Goal: Task Accomplishment & Management: Manage account settings

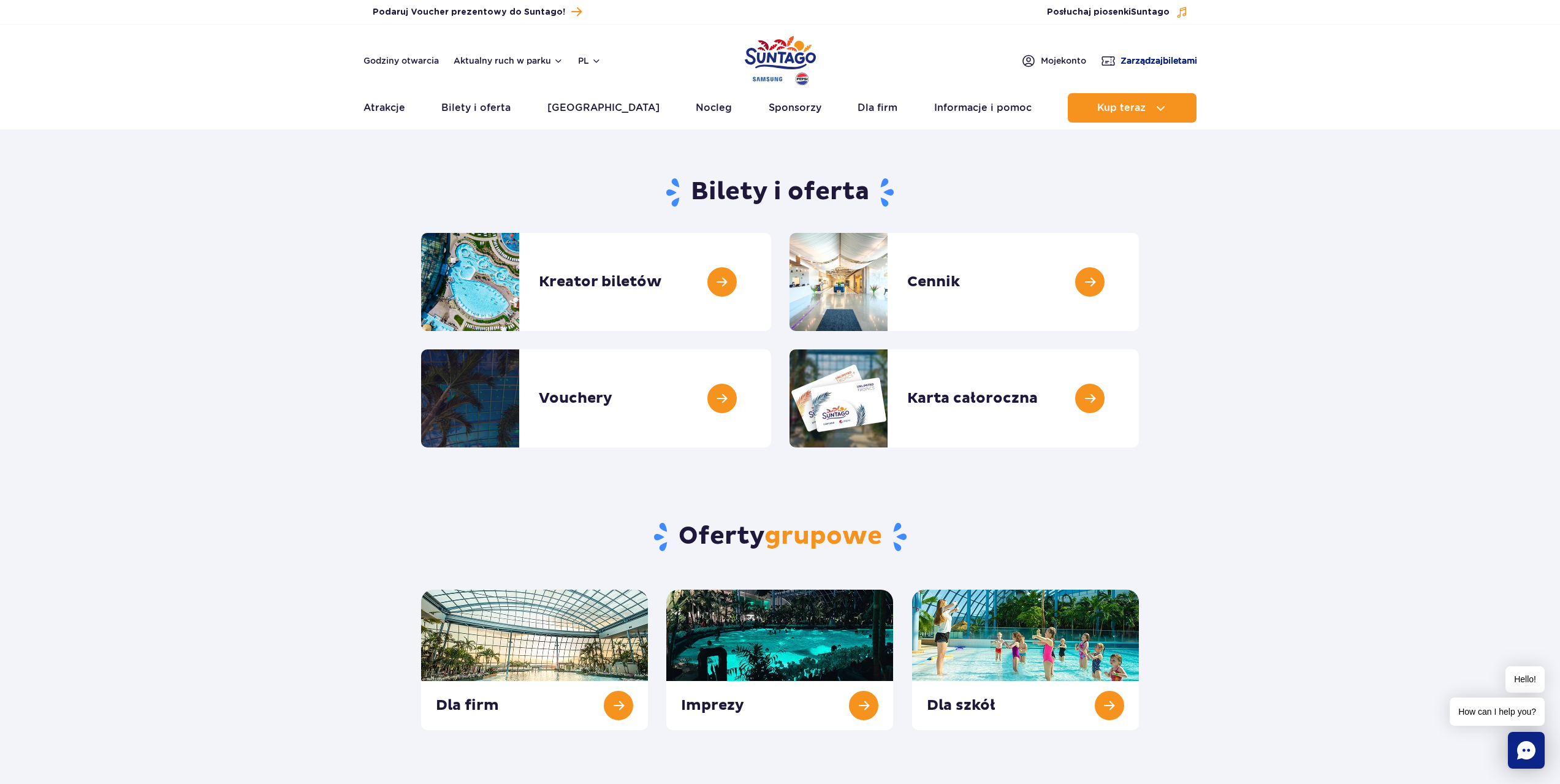
click at [1155, 58] on span "Zarządzaj biletami" at bounding box center [1159, 61] width 77 height 12
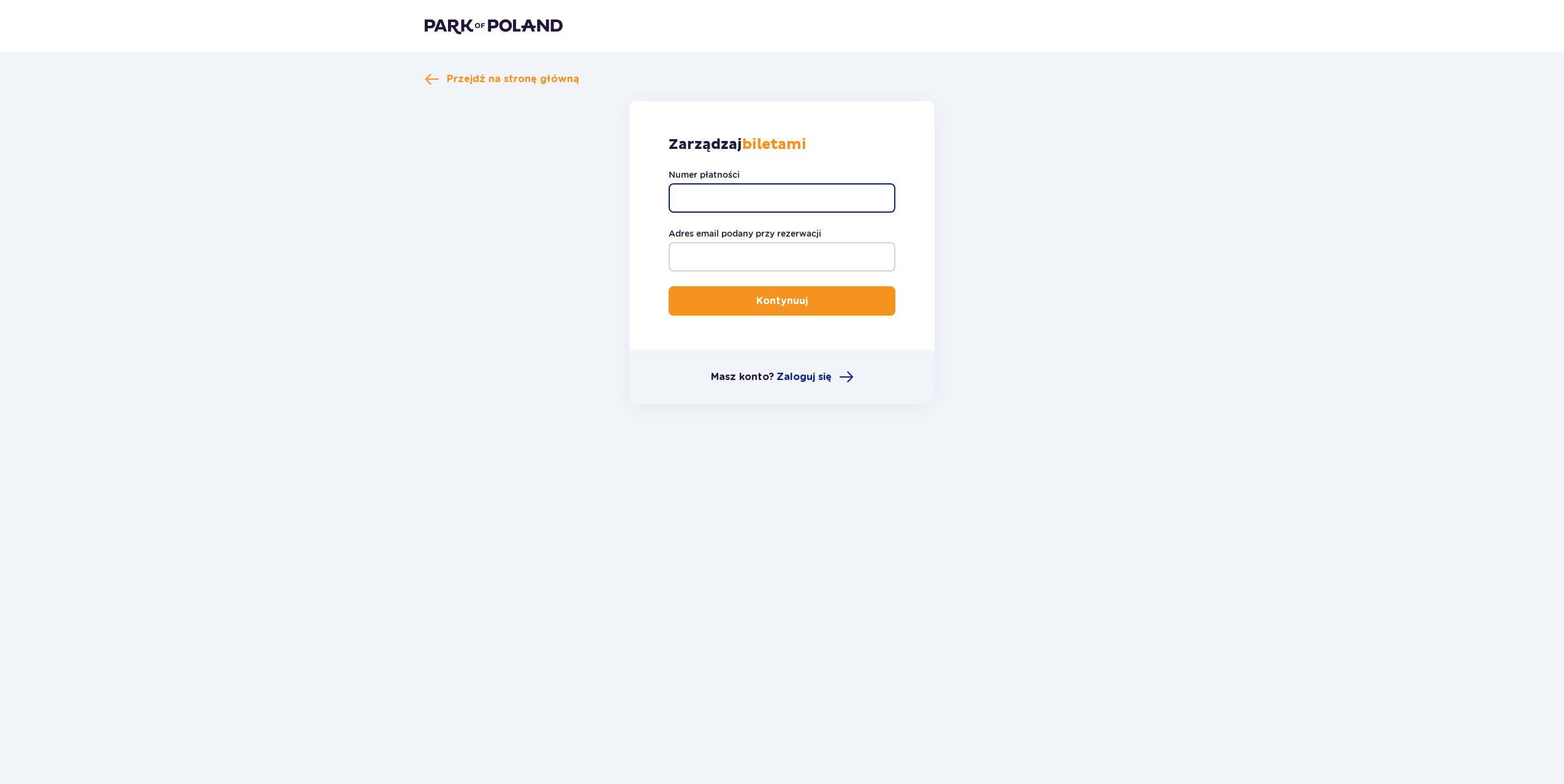
click at [751, 200] on input "Numer płatności" at bounding box center [782, 198] width 227 height 30
type input "TR-VRC-FKVNLPX"
click at [732, 252] on input "Adres email podany przy rezerwacji" at bounding box center [782, 256] width 227 height 30
type input "[EMAIL_ADDRESS][DOMAIN_NAME]"
click at [768, 313] on button "Kontynuuj" at bounding box center [782, 300] width 227 height 30
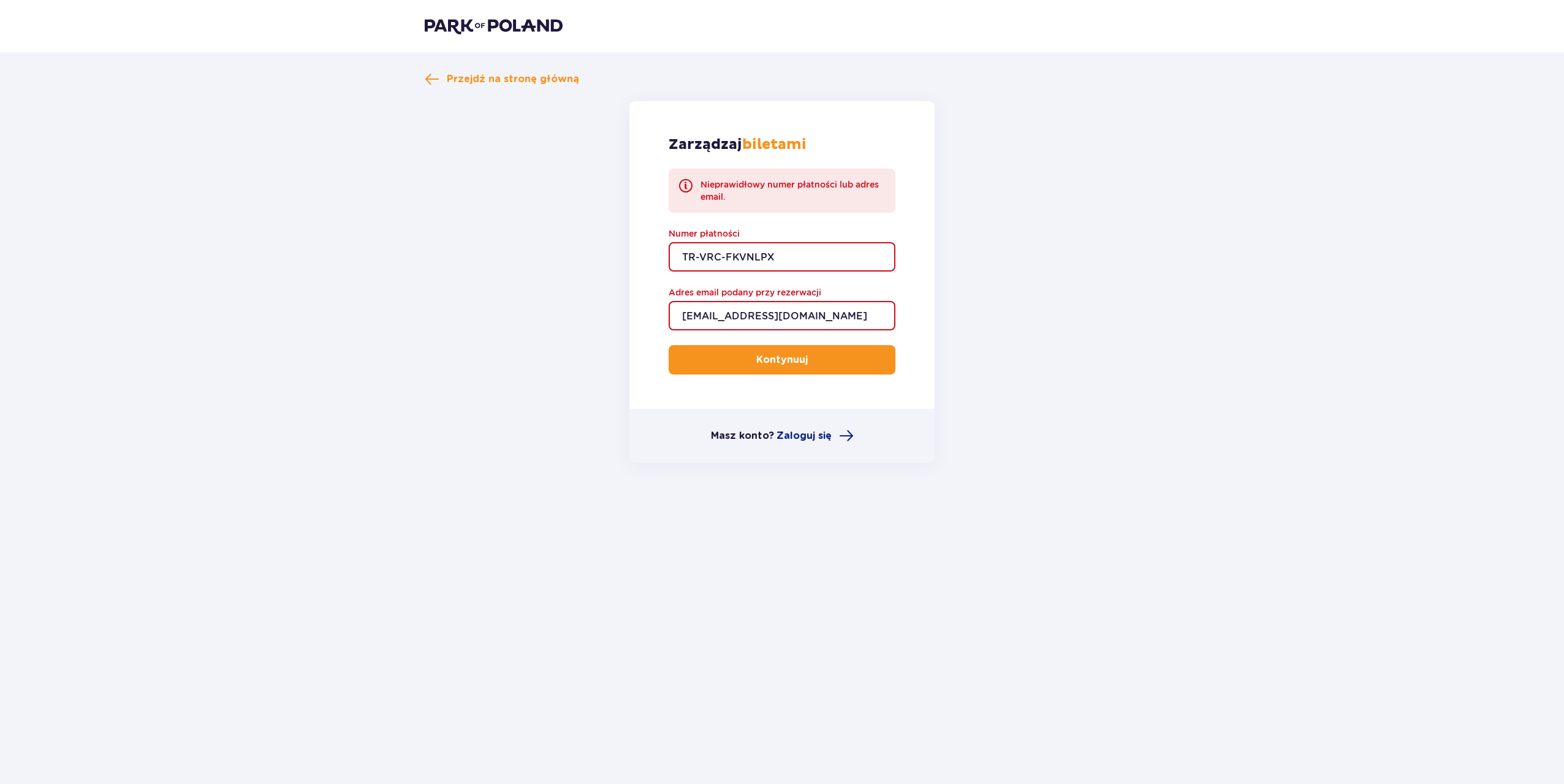
click at [799, 260] on input "TR-VRC-FKVNLPX" at bounding box center [782, 256] width 227 height 30
type input "T"
paste input "TR-VRC-FKYF4HX"
click at [669, 345] on button "Kontynuuj" at bounding box center [782, 359] width 227 height 30
drag, startPoint x: 790, startPoint y: 258, endPoint x: 457, endPoint y: 254, distance: 333.0
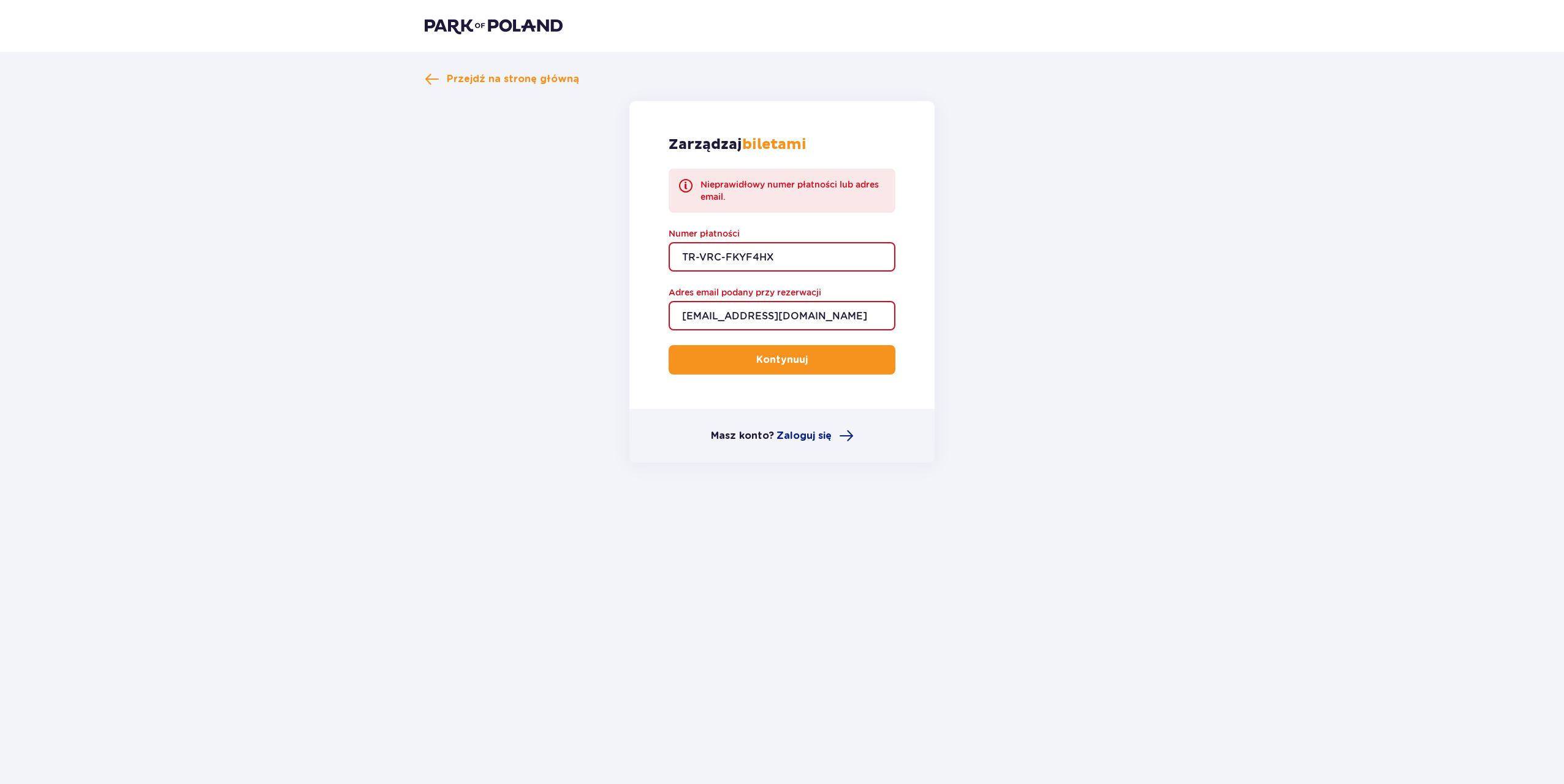
click at [457, 254] on form "Zarządzaj biletami Nieprawidłowy numer płatności lub adres email. Numer płatnoś…" at bounding box center [782, 281] width 714 height 361
click at [669, 345] on button "Kontynuuj" at bounding box center [782, 359] width 227 height 30
drag, startPoint x: 774, startPoint y: 252, endPoint x: 551, endPoint y: 252, distance: 223.0
click at [551, 252] on form "Zarządzaj biletami Nieprawidłowy numer płatności lub adres email. Numer płatnoś…" at bounding box center [782, 281] width 714 height 361
paste input "L52D7"
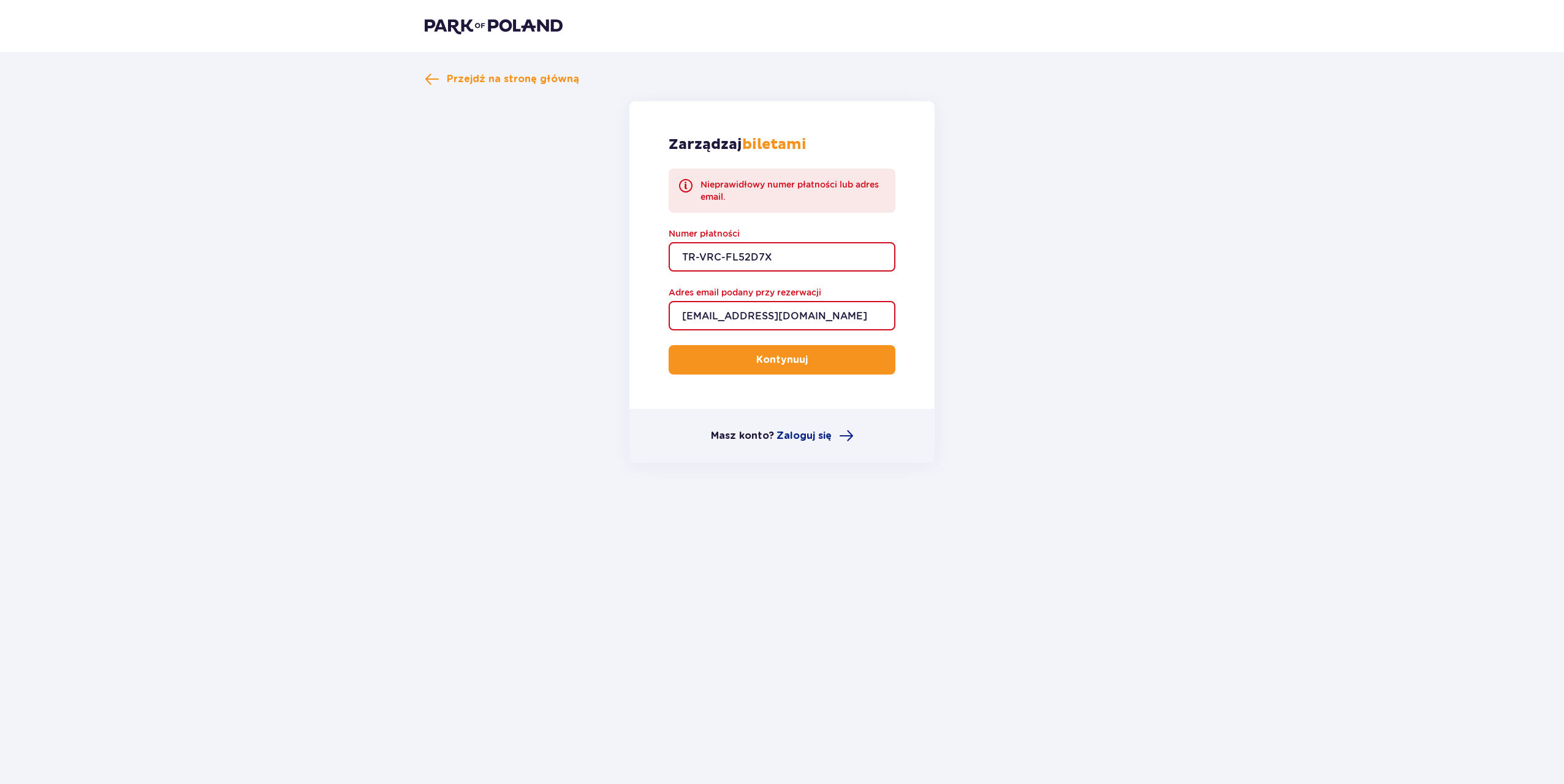
type input "TR-VRC-FL52D7X"
click at [763, 358] on p "Kontynuuj" at bounding box center [782, 360] width 52 height 14
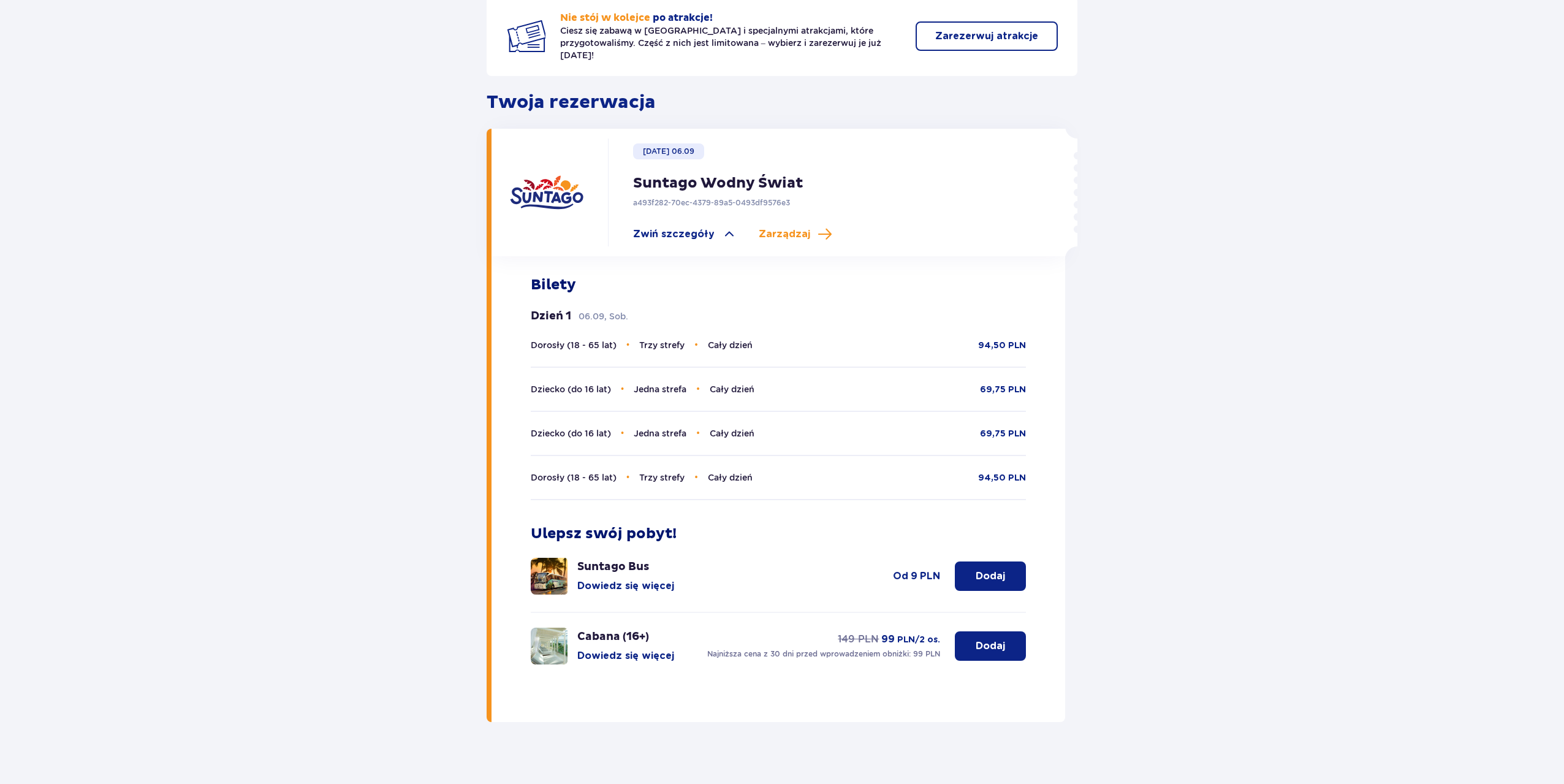
scroll to position [293, 0]
click at [1012, 471] on p "94,50 PLN" at bounding box center [1002, 477] width 48 height 12
click at [573, 475] on div "Dorosły (18 - 65 lat) • Trzy strefy • Cały dzień 94,50 PLN" at bounding box center [779, 477] width 496 height 46
click at [1002, 471] on p "94,50 PLN" at bounding box center [1002, 477] width 48 height 12
click at [779, 227] on span "Zarządzaj" at bounding box center [784, 233] width 52 height 14
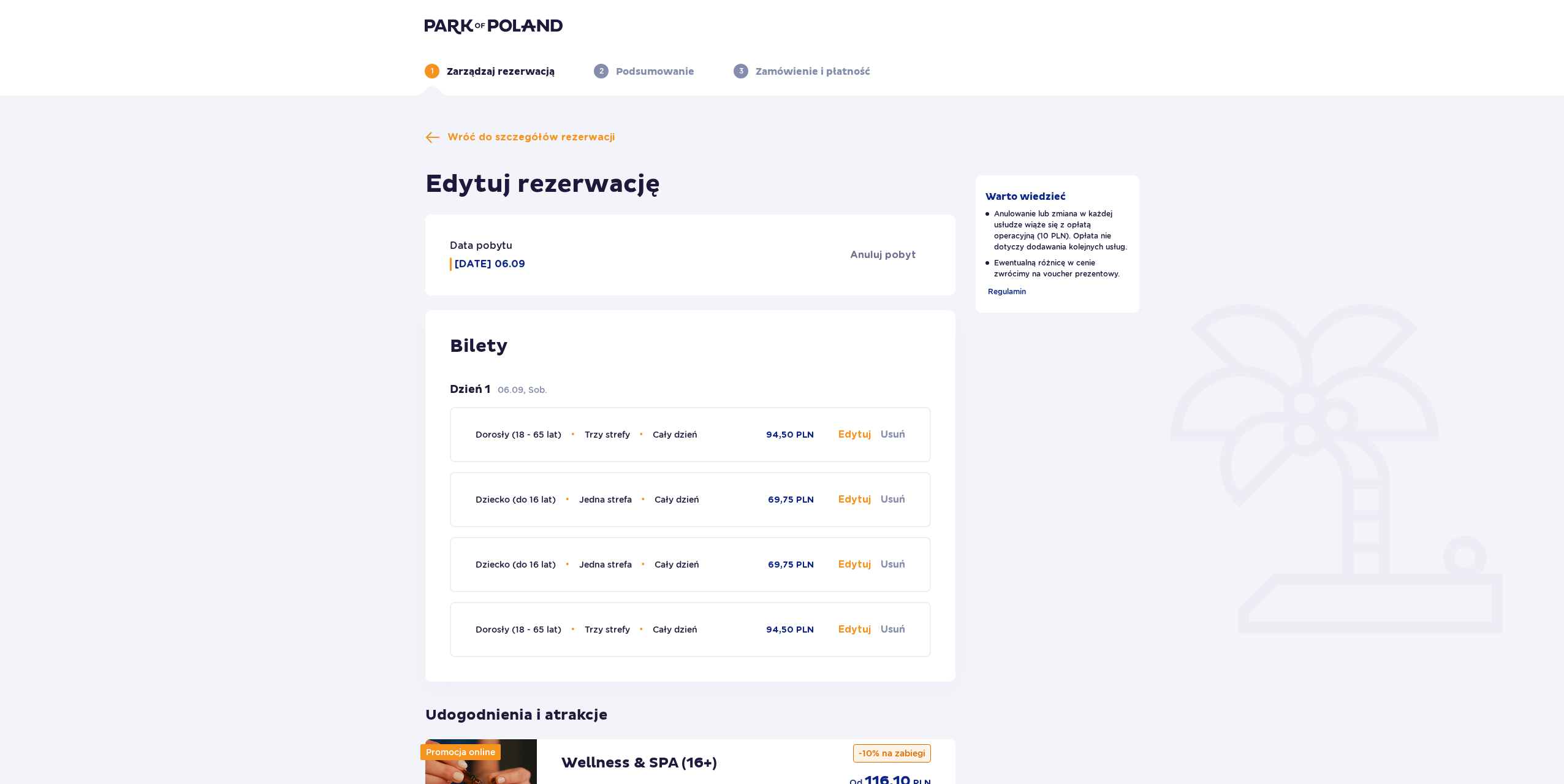
click at [846, 624] on button "Edytuj" at bounding box center [855, 629] width 32 height 14
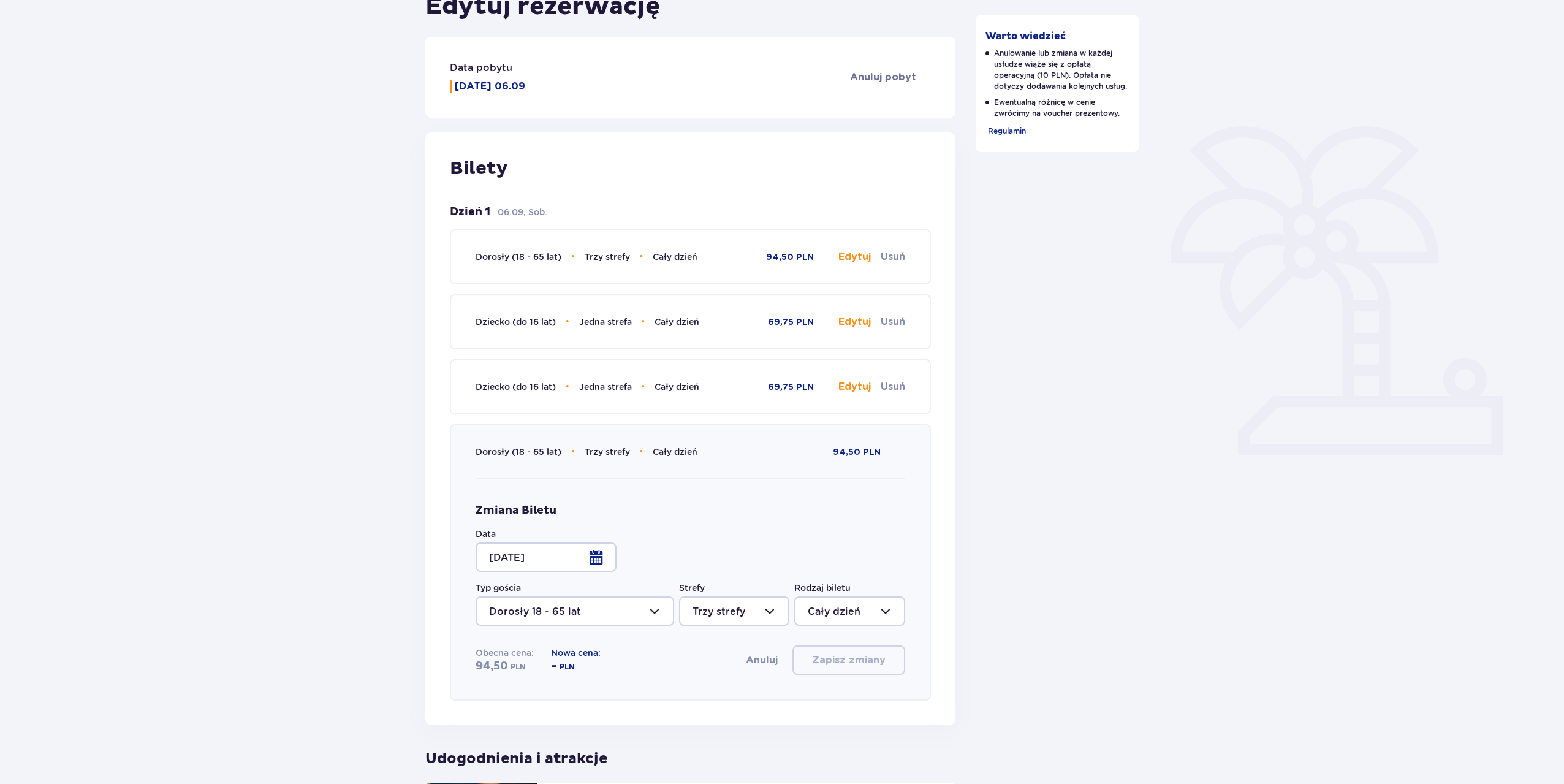
scroll to position [204, 0]
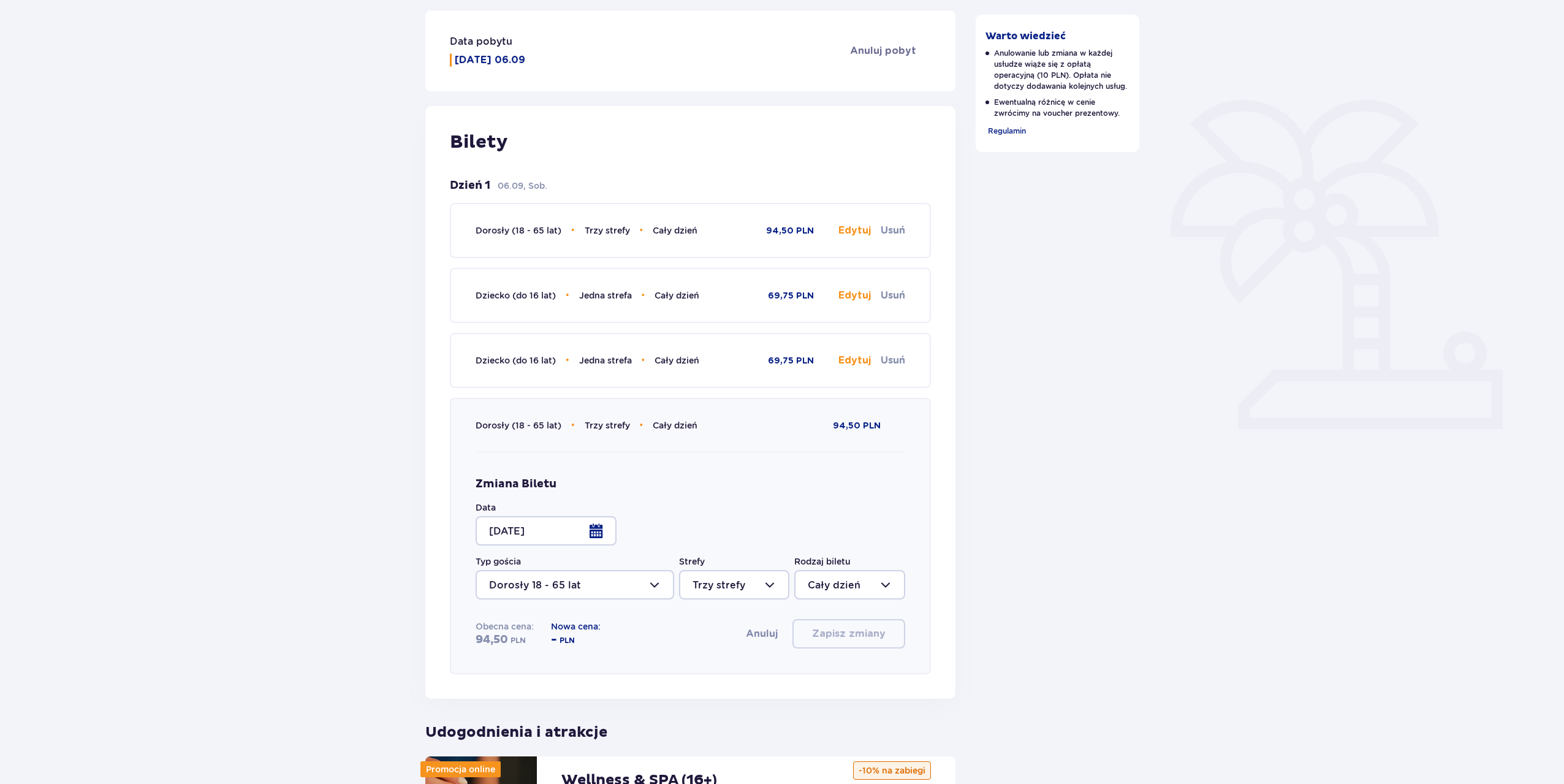
click at [593, 532] on div at bounding box center [546, 530] width 141 height 30
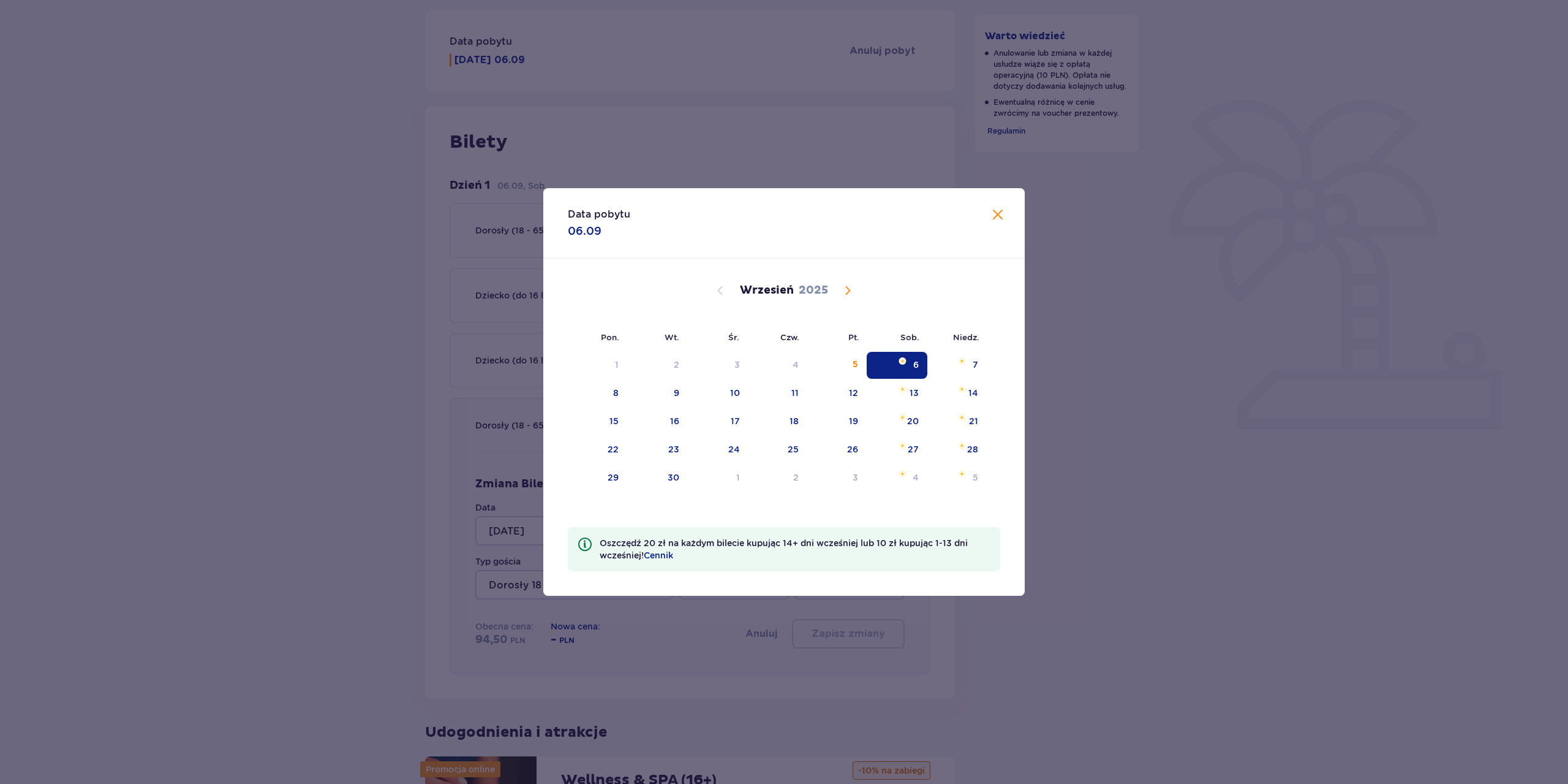
click at [849, 290] on span "Calendar" at bounding box center [847, 290] width 14 height 15
click at [849, 289] on span "Calendar" at bounding box center [847, 290] width 14 height 15
click at [857, 389] on div "7" at bounding box center [855, 393] width 6 height 12
type input "[DATE]"
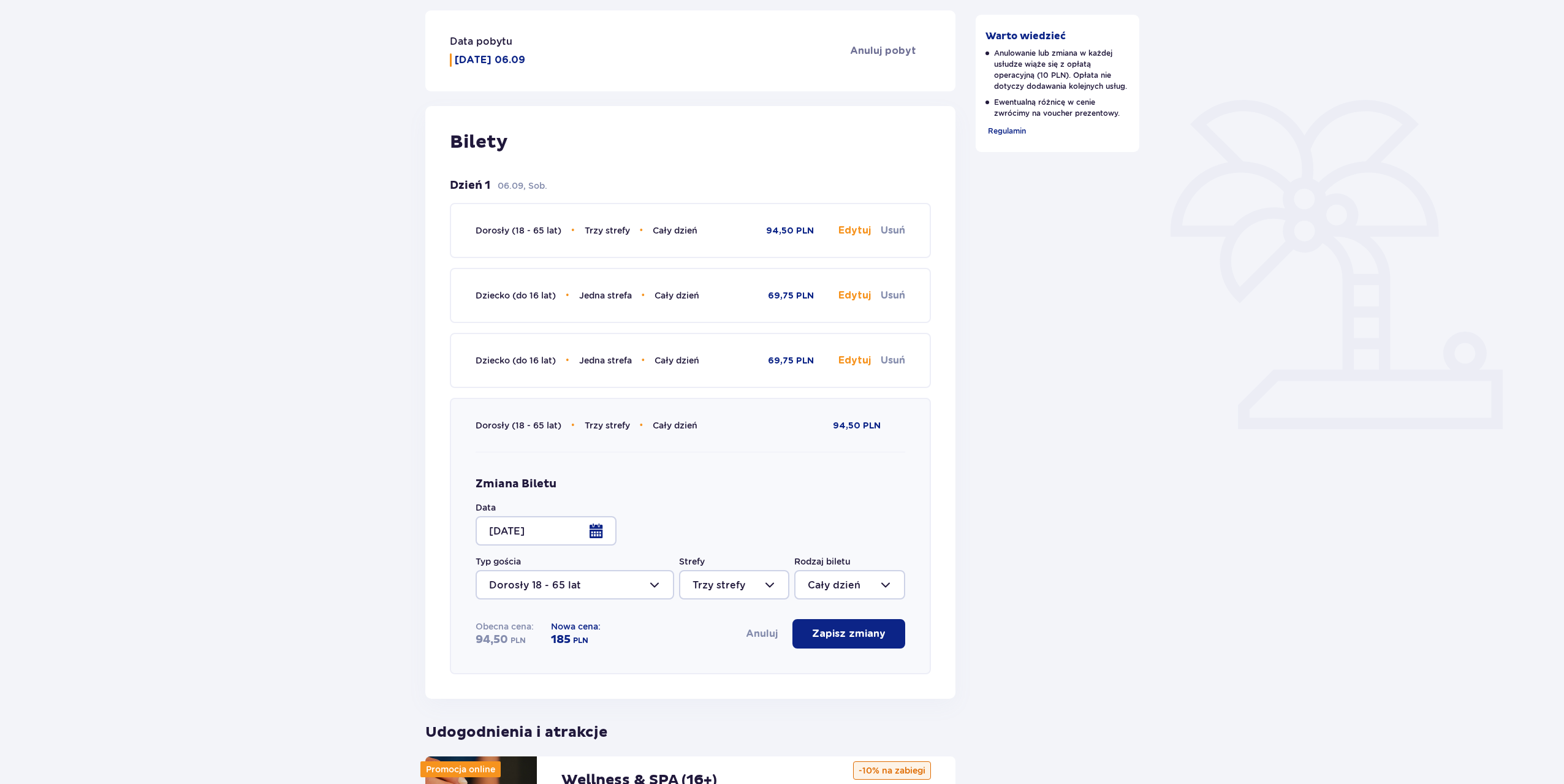
click at [739, 586] on div at bounding box center [734, 584] width 111 height 30
click at [741, 624] on p "Trzy strefy" at bounding box center [718, 622] width 53 height 14
click at [828, 578] on div at bounding box center [850, 584] width 111 height 30
click at [837, 647] on p "4 godziny" at bounding box center [832, 648] width 50 height 14
type input "4 godziny"
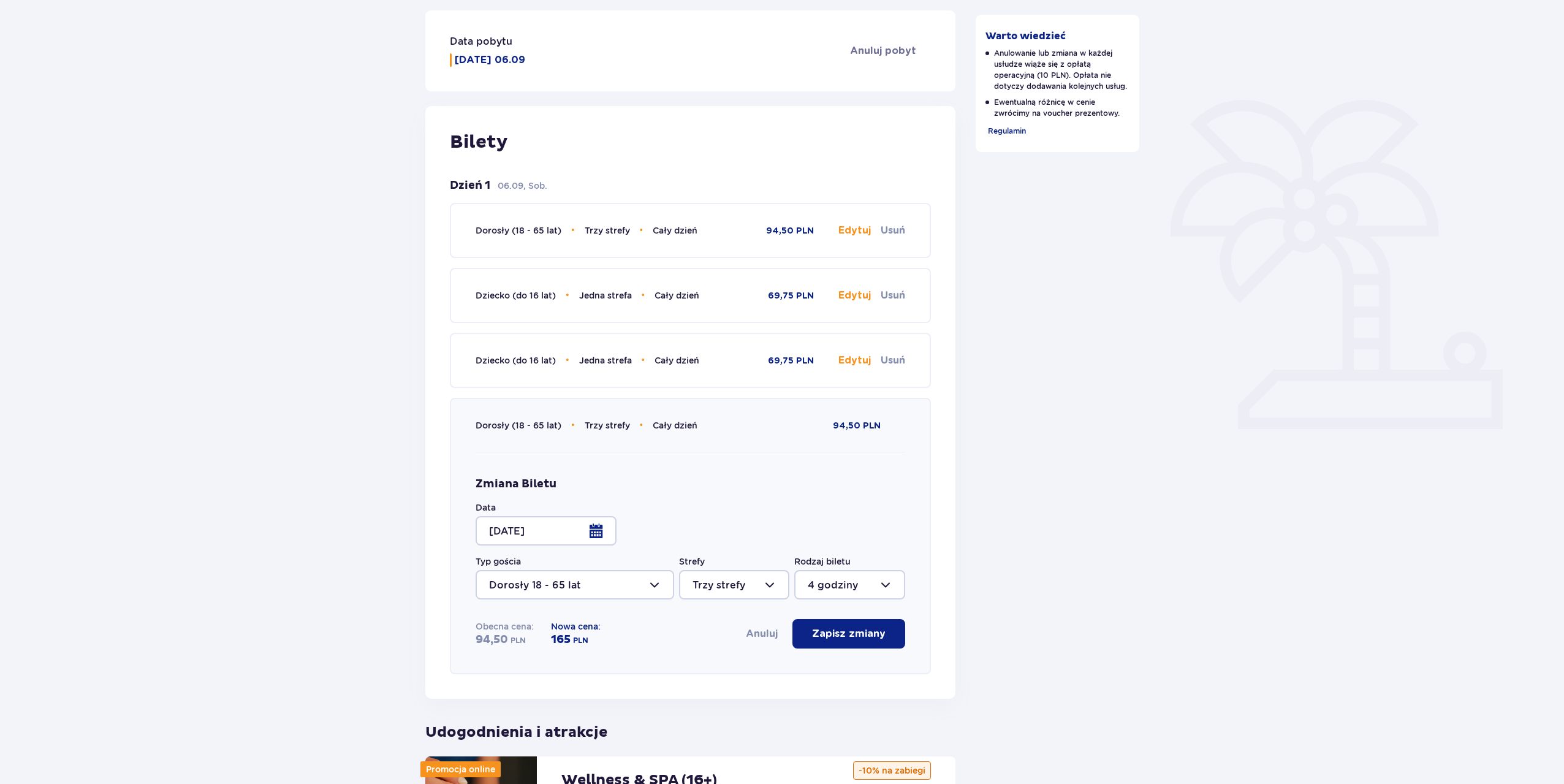
click at [749, 587] on div at bounding box center [734, 584] width 111 height 30
drag, startPoint x: 737, startPoint y: 644, endPoint x: 750, endPoint y: 644, distance: 13.0
click at [736, 644] on p "Dwie strefy" at bounding box center [721, 648] width 57 height 14
type input "Dwie strefy"
click at [855, 584] on div at bounding box center [850, 584] width 111 height 30
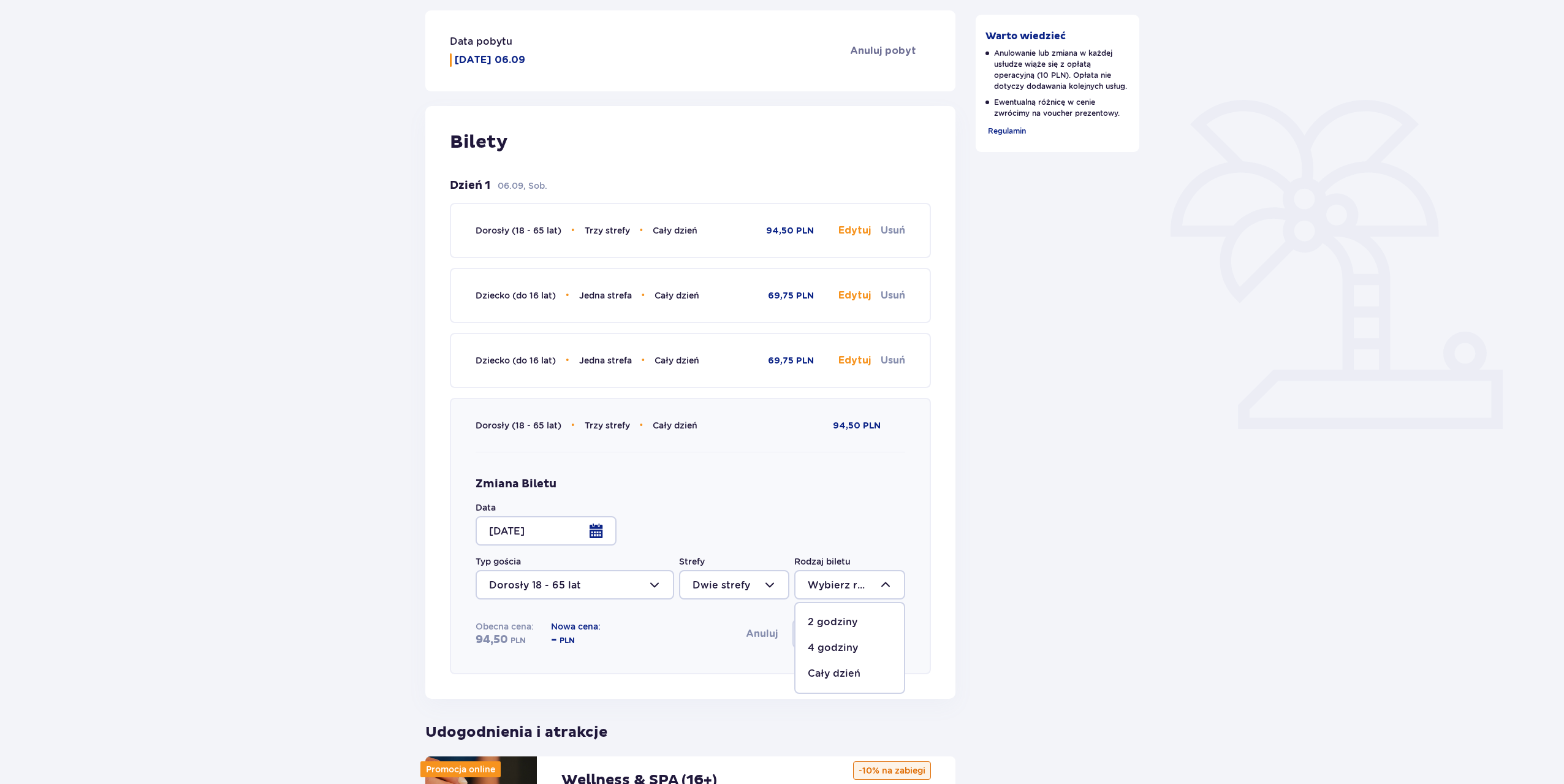
click at [836, 649] on p "4 godziny" at bounding box center [832, 648] width 50 height 14
type input "4 godziny"
click at [732, 587] on div at bounding box center [734, 584] width 111 height 30
click at [947, 533] on div "Bilety Dzień 1 06.09, Sob. Dorosły (18 - 65 lat) • Trzy strefy • Cały dzień 94,…" at bounding box center [690, 402] width 530 height 593
click at [851, 589] on div at bounding box center [850, 584] width 111 height 30
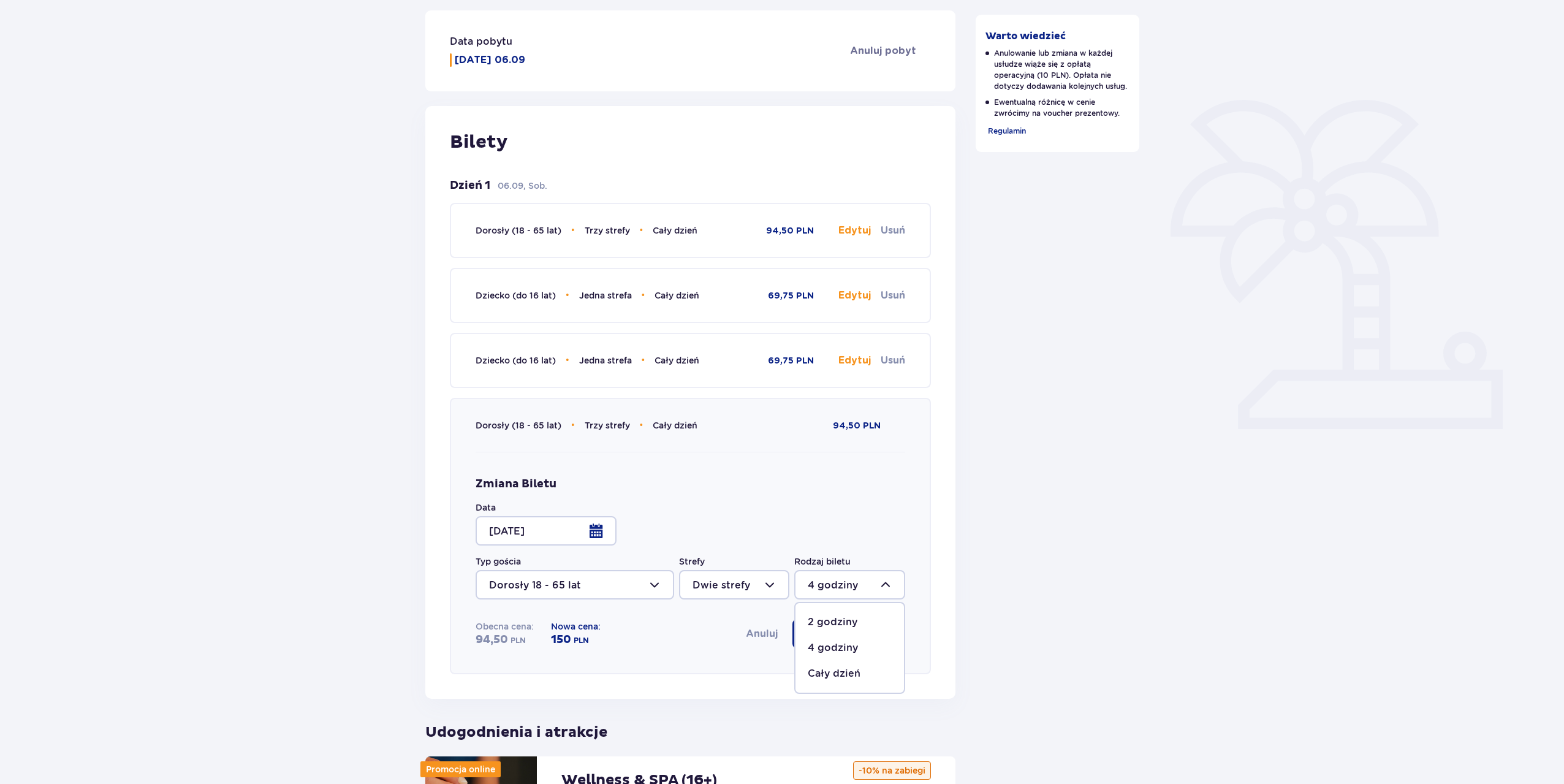
click at [1012, 557] on div "Warto wiedzieć Anulowanie lub zmiana w każdej usłudze wiąże się z opłatą operac…" at bounding box center [1058, 545] width 184 height 1239
click at [761, 582] on div at bounding box center [734, 584] width 111 height 30
click at [732, 680] on p "Jedna strefa" at bounding box center [723, 673] width 62 height 14
type input "Jedna strefa"
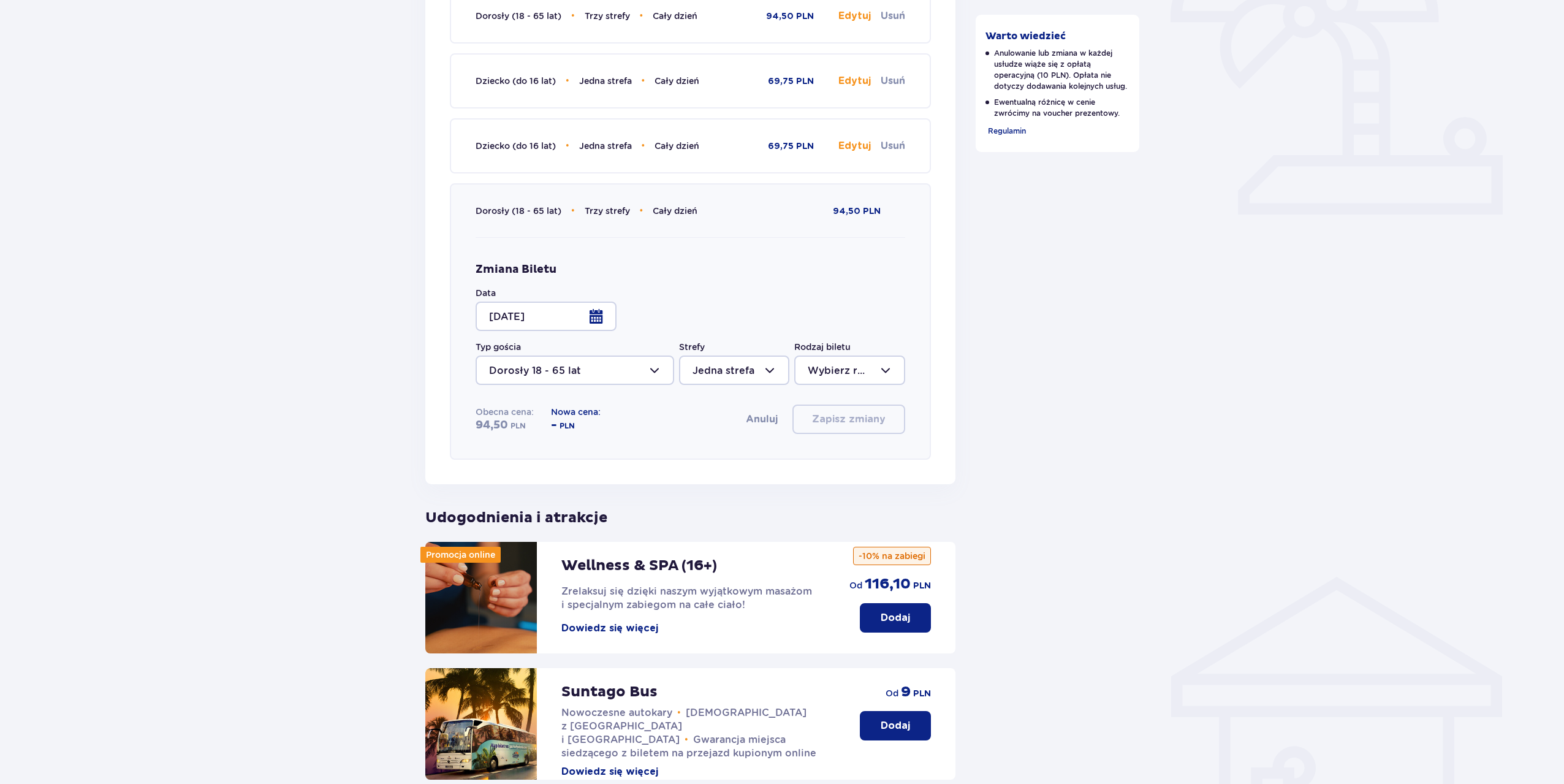
scroll to position [409, 0]
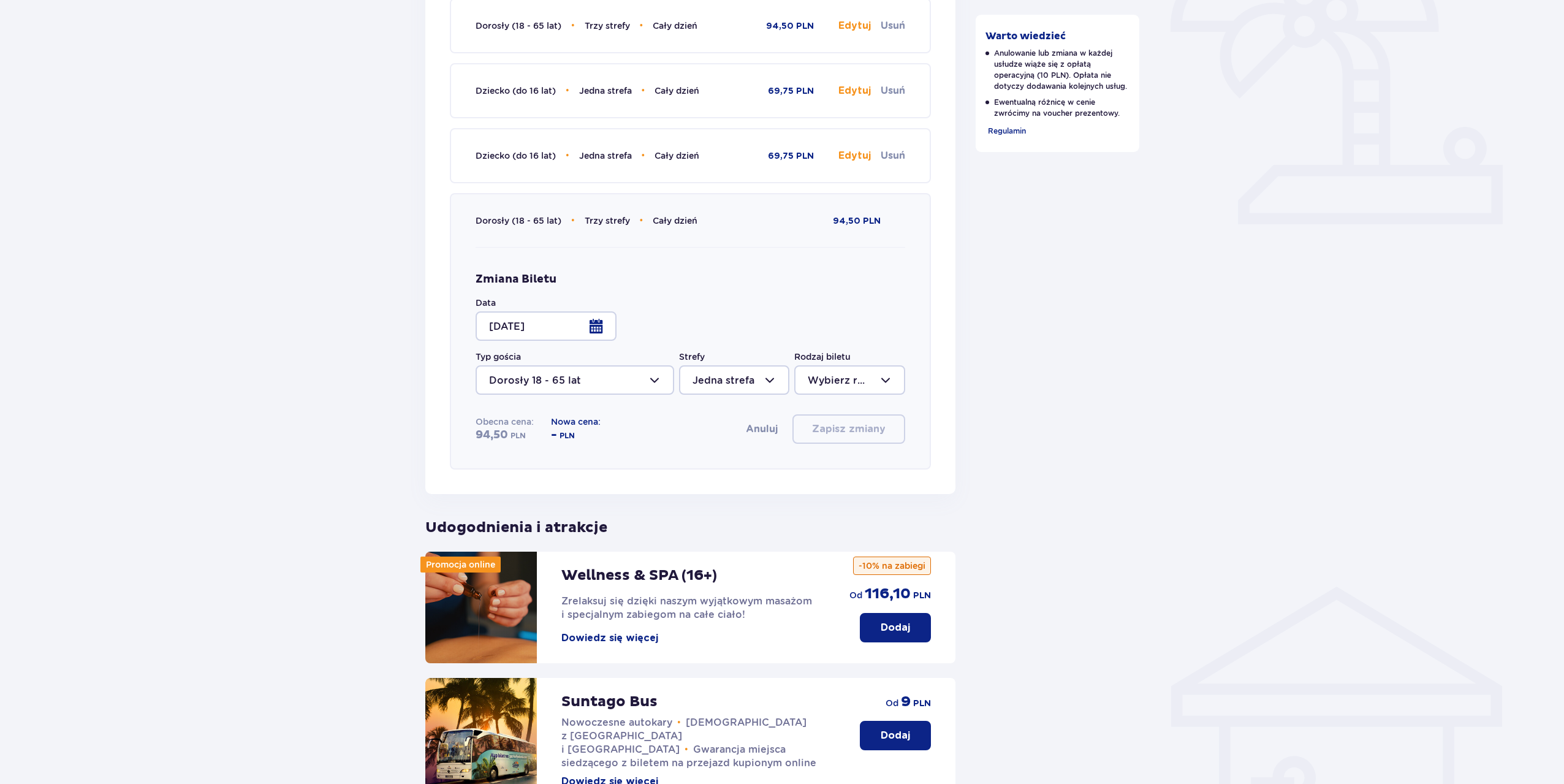
click at [750, 388] on div at bounding box center [734, 380] width 111 height 30
click at [952, 339] on div "Bilety Dzień 1 06.09, Sob. Dorosły (18 - 65 lat) • Trzy strefy • Cały dzień 94,…" at bounding box center [690, 198] width 530 height 593
click at [529, 329] on div at bounding box center [546, 326] width 141 height 30
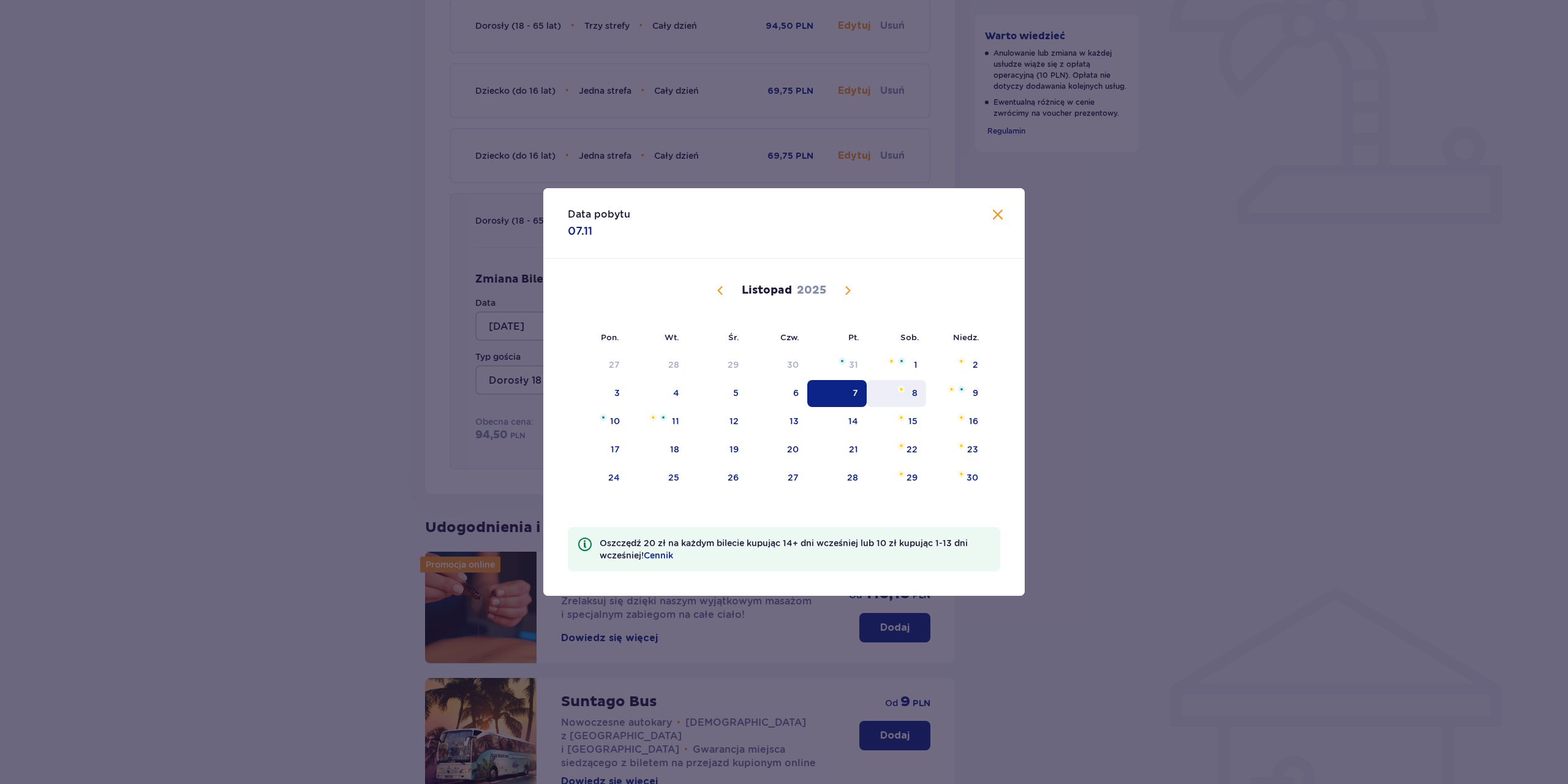
click at [904, 393] on div "8" at bounding box center [896, 393] width 59 height 27
type input "[DATE]"
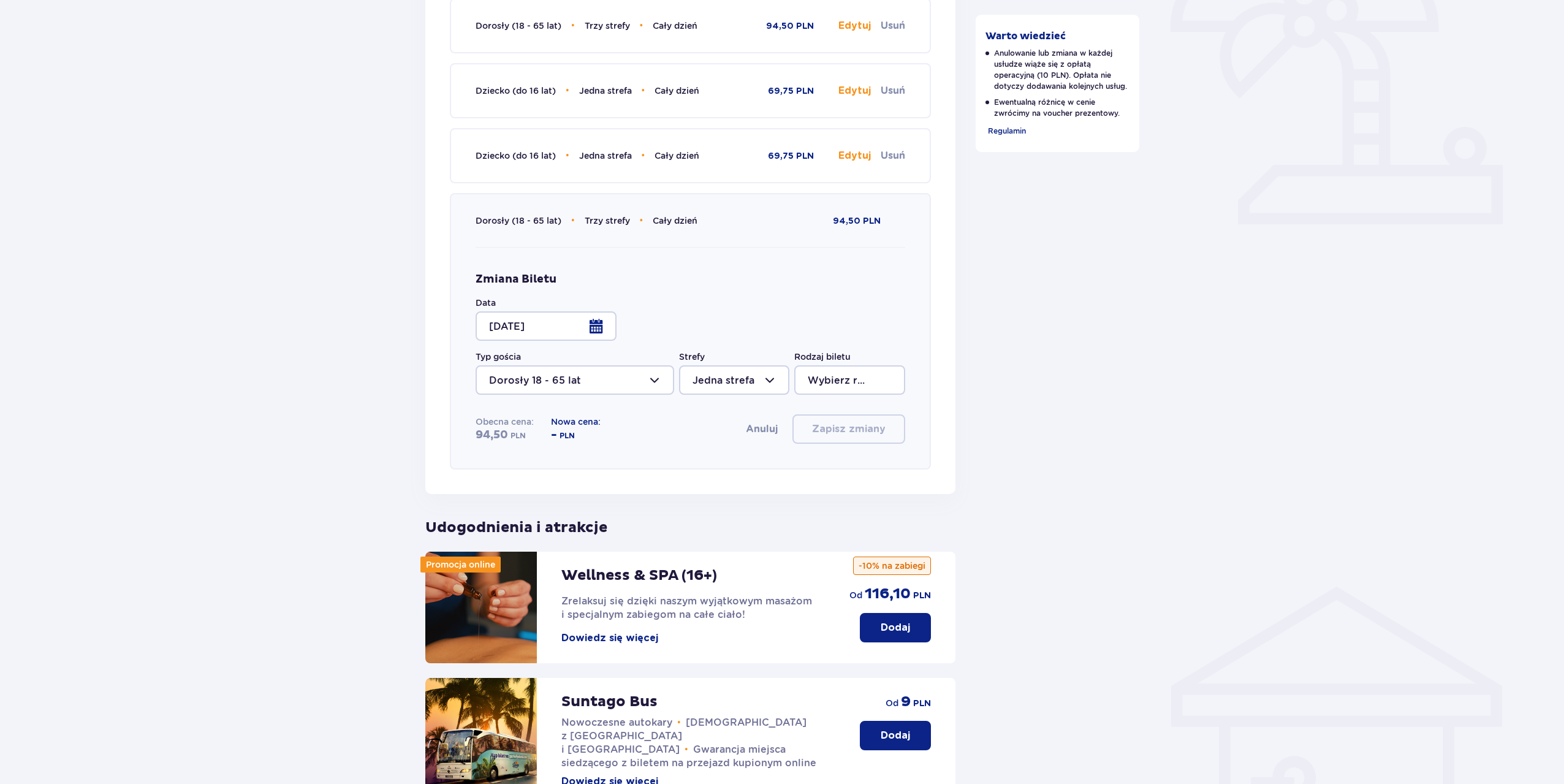
click at [1161, 376] on div "Wróć do szczegółów rezerwacji Edytuj rezerwację Data pobytu [DATE] 06.09 Anuluj…" at bounding box center [782, 360] width 1564 height 1346
click at [736, 382] on div at bounding box center [734, 380] width 111 height 30
click at [726, 443] on p "Dwie strefy" at bounding box center [721, 443] width 57 height 14
type input "Dwie strefy"
click at [835, 381] on div at bounding box center [850, 380] width 111 height 30
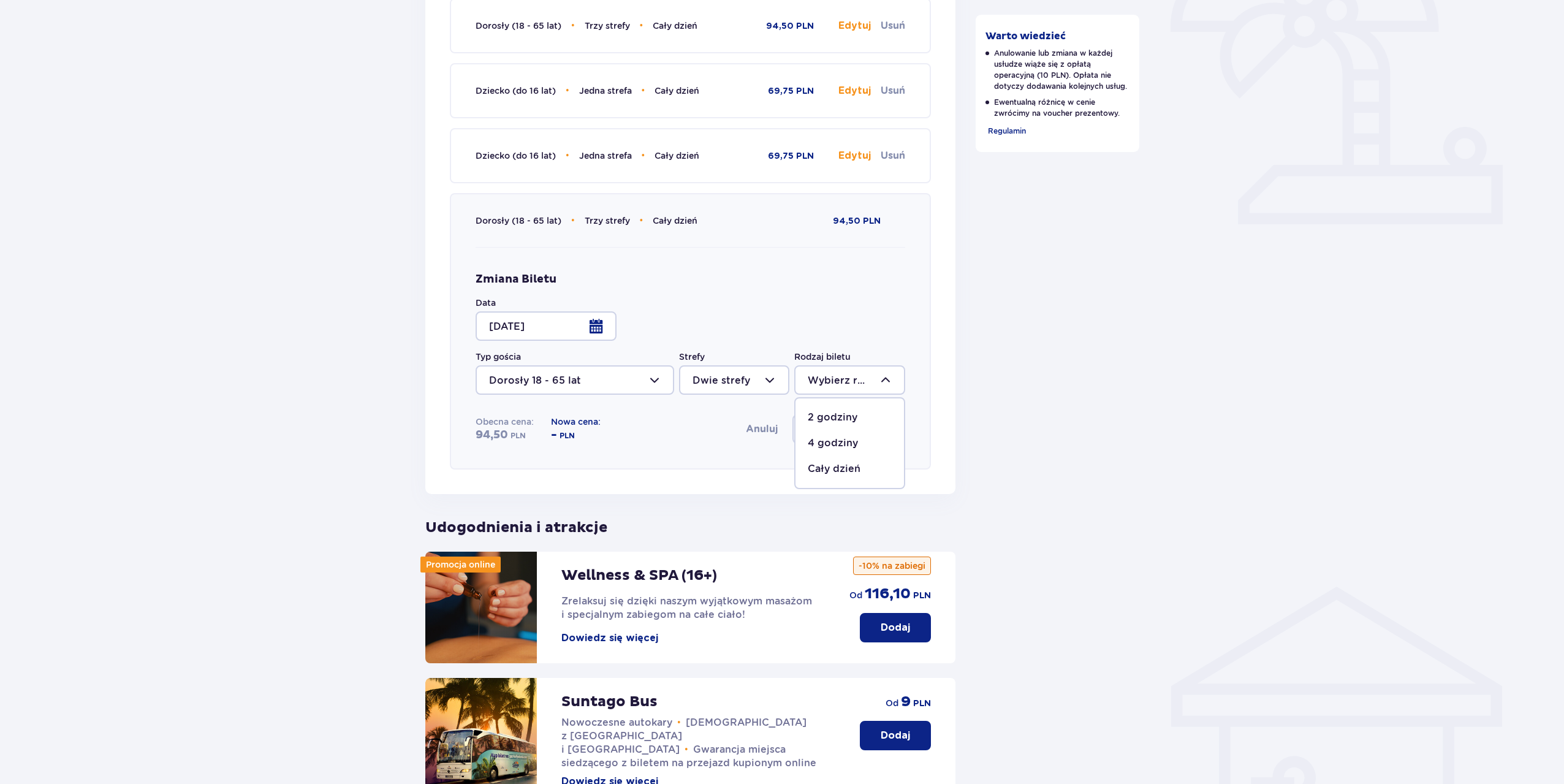
click at [828, 439] on p "4 godziny" at bounding box center [832, 443] width 50 height 14
type input "4 godziny"
click at [747, 383] on div at bounding box center [734, 380] width 111 height 30
click at [730, 414] on p "Trzy strefy" at bounding box center [718, 417] width 53 height 14
type input "Trzy strefy"
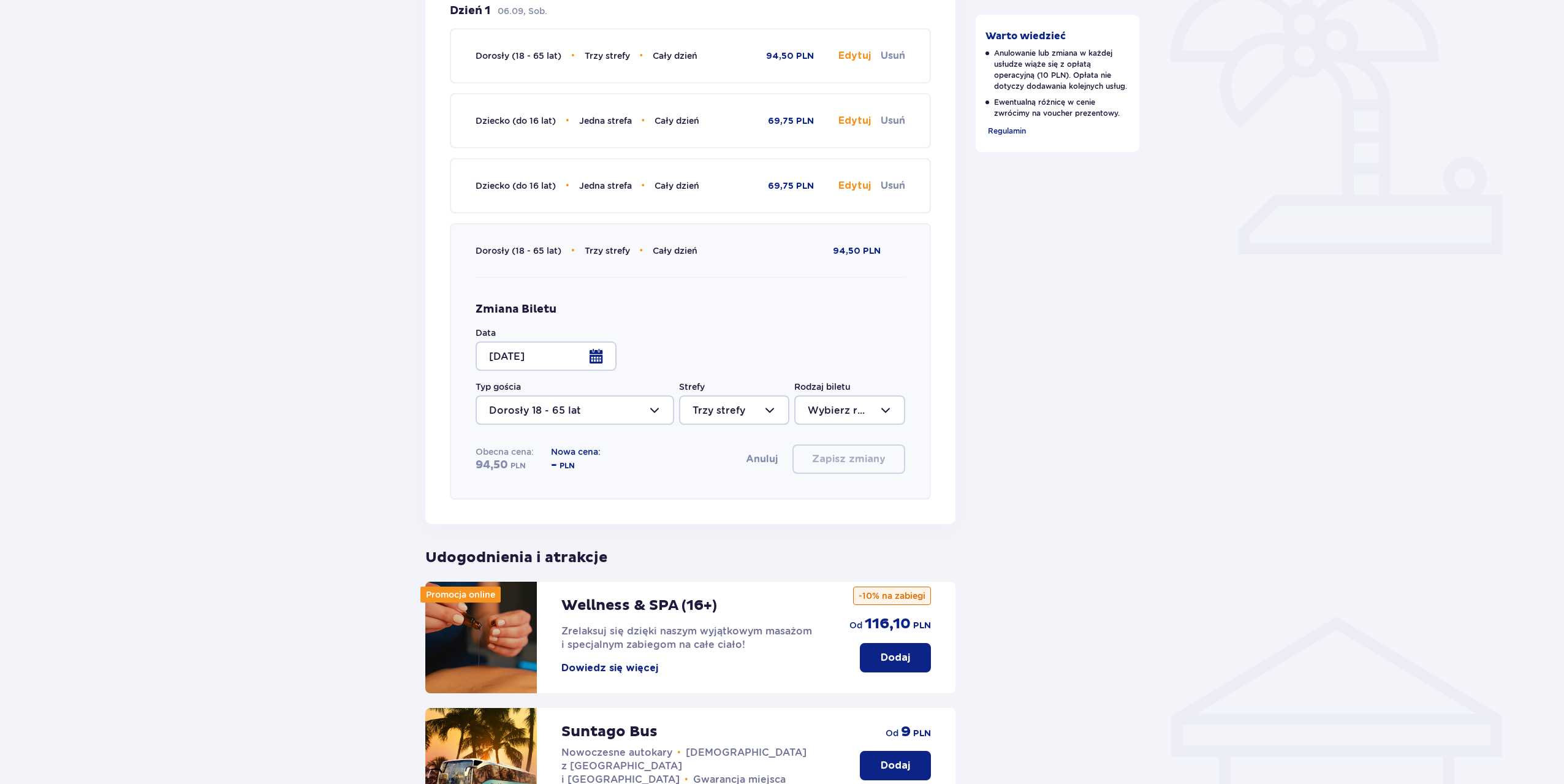
scroll to position [409, 0]
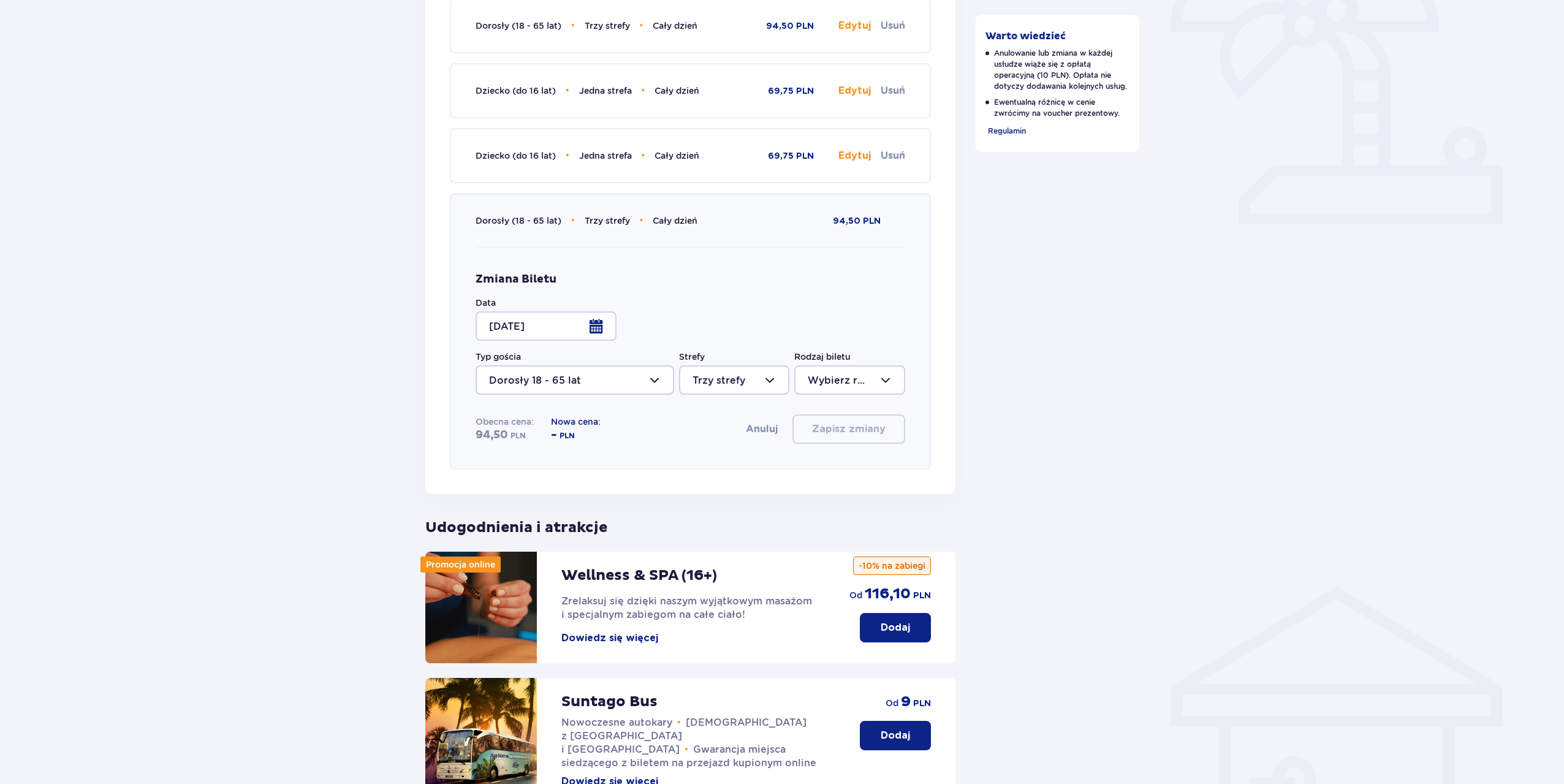
click at [723, 380] on div at bounding box center [734, 380] width 111 height 30
click at [860, 388] on div at bounding box center [850, 380] width 111 height 30
click at [836, 440] on p "4 godziny" at bounding box center [832, 443] width 50 height 14
type input "4 godziny"
click at [746, 383] on div at bounding box center [734, 380] width 111 height 30
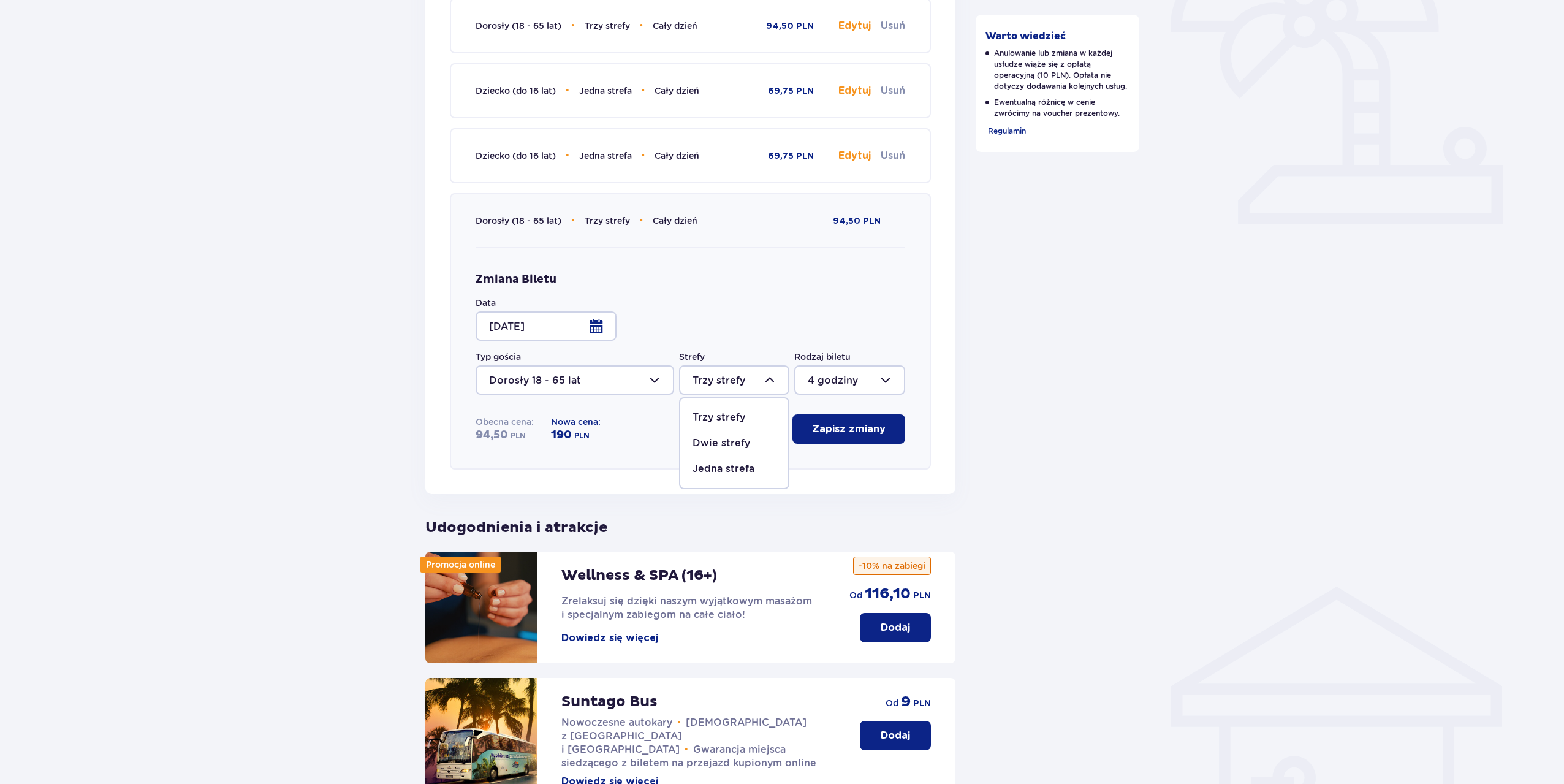
click at [718, 437] on p "Dwie strefy" at bounding box center [721, 443] width 57 height 14
type input "Dwie strefy"
click at [518, 325] on div at bounding box center [546, 326] width 141 height 30
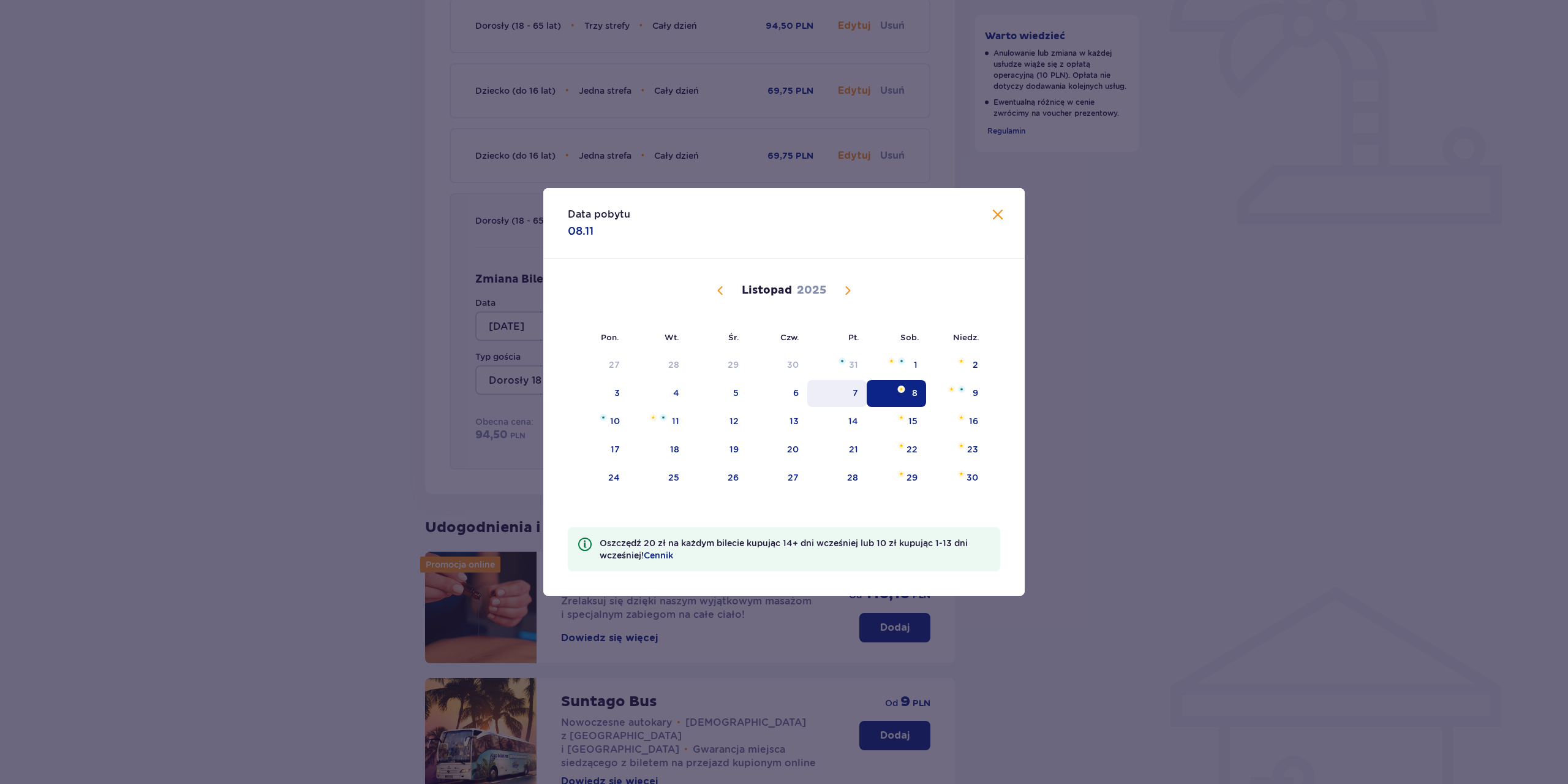
click at [838, 388] on div "7" at bounding box center [837, 393] width 59 height 27
click at [851, 392] on div "7" at bounding box center [837, 393] width 59 height 27
type input "[DATE]"
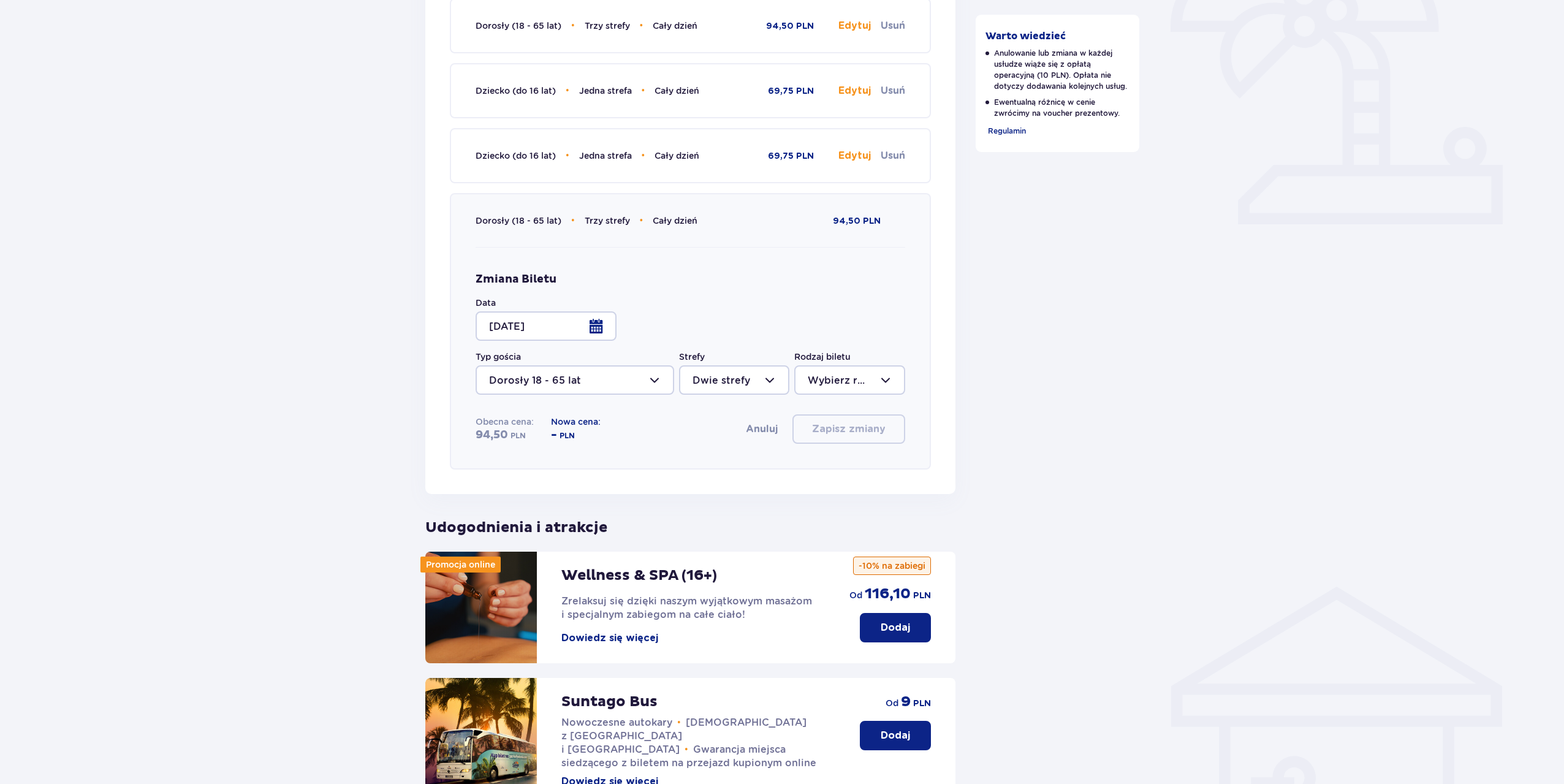
click at [830, 384] on div at bounding box center [850, 380] width 111 height 30
click at [835, 437] on p "4 godziny" at bounding box center [832, 443] width 50 height 14
type input "4 godziny"
click at [866, 431] on p "Zapisz zmiany" at bounding box center [848, 429] width 73 height 14
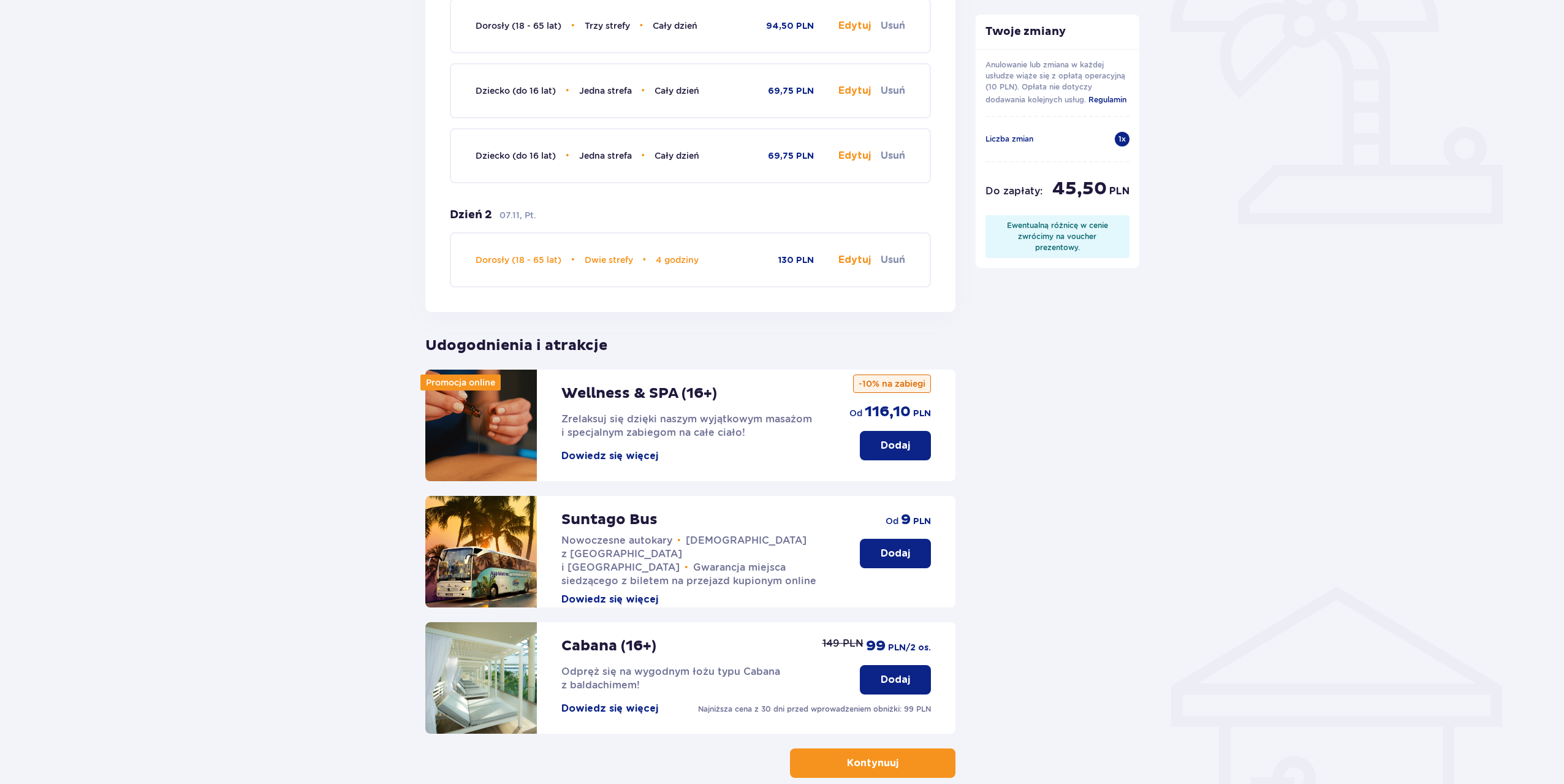
scroll to position [204, 0]
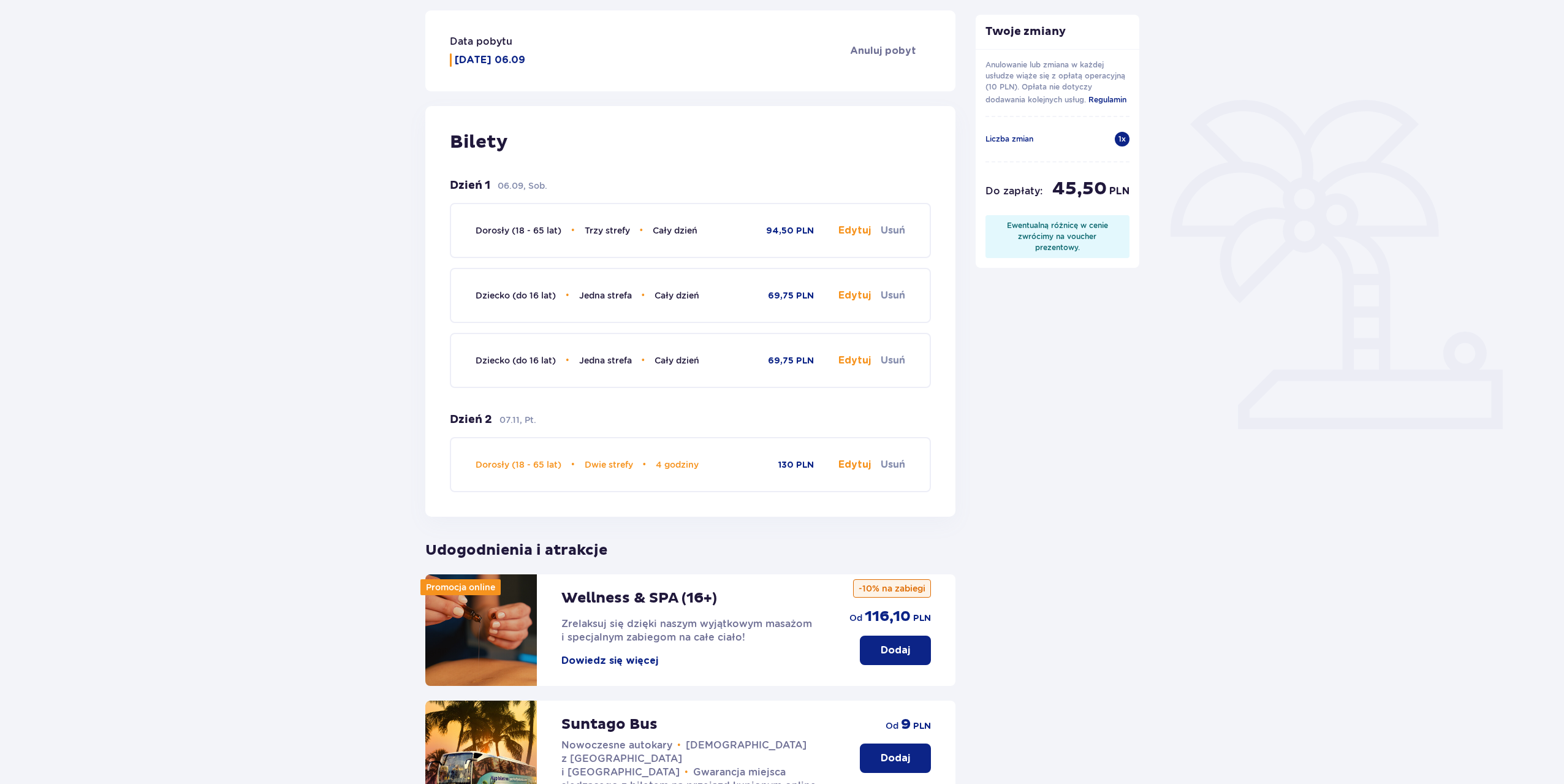
click at [1061, 191] on p "45,50" at bounding box center [1079, 189] width 55 height 23
click at [278, 346] on div "Wróć do szczegółów rezerwacji Edytuj rezerwację Data pobytu [DATE] 06.09 Anuluj…" at bounding box center [782, 473] width 1564 height 1164
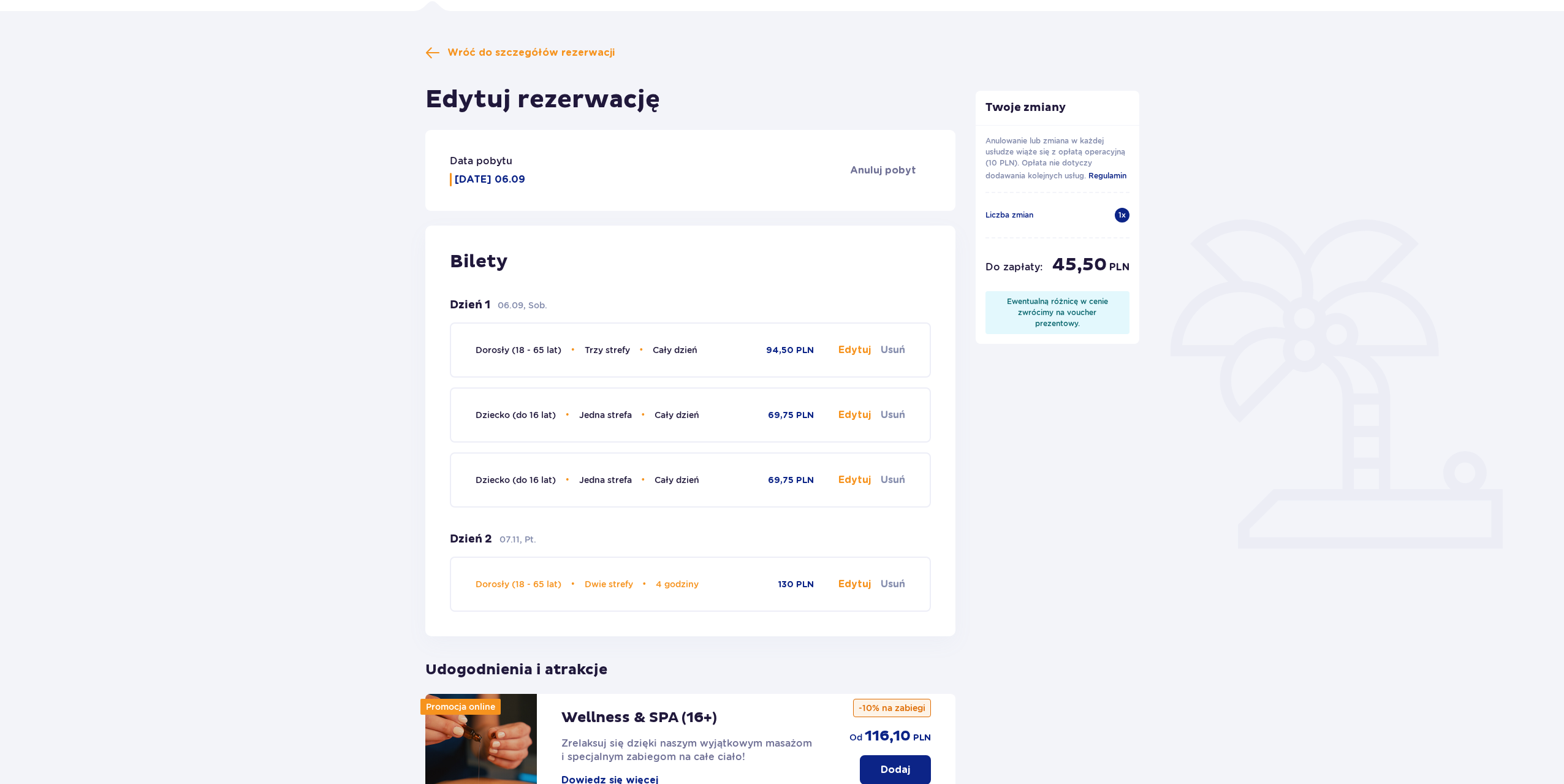
scroll to position [68, 0]
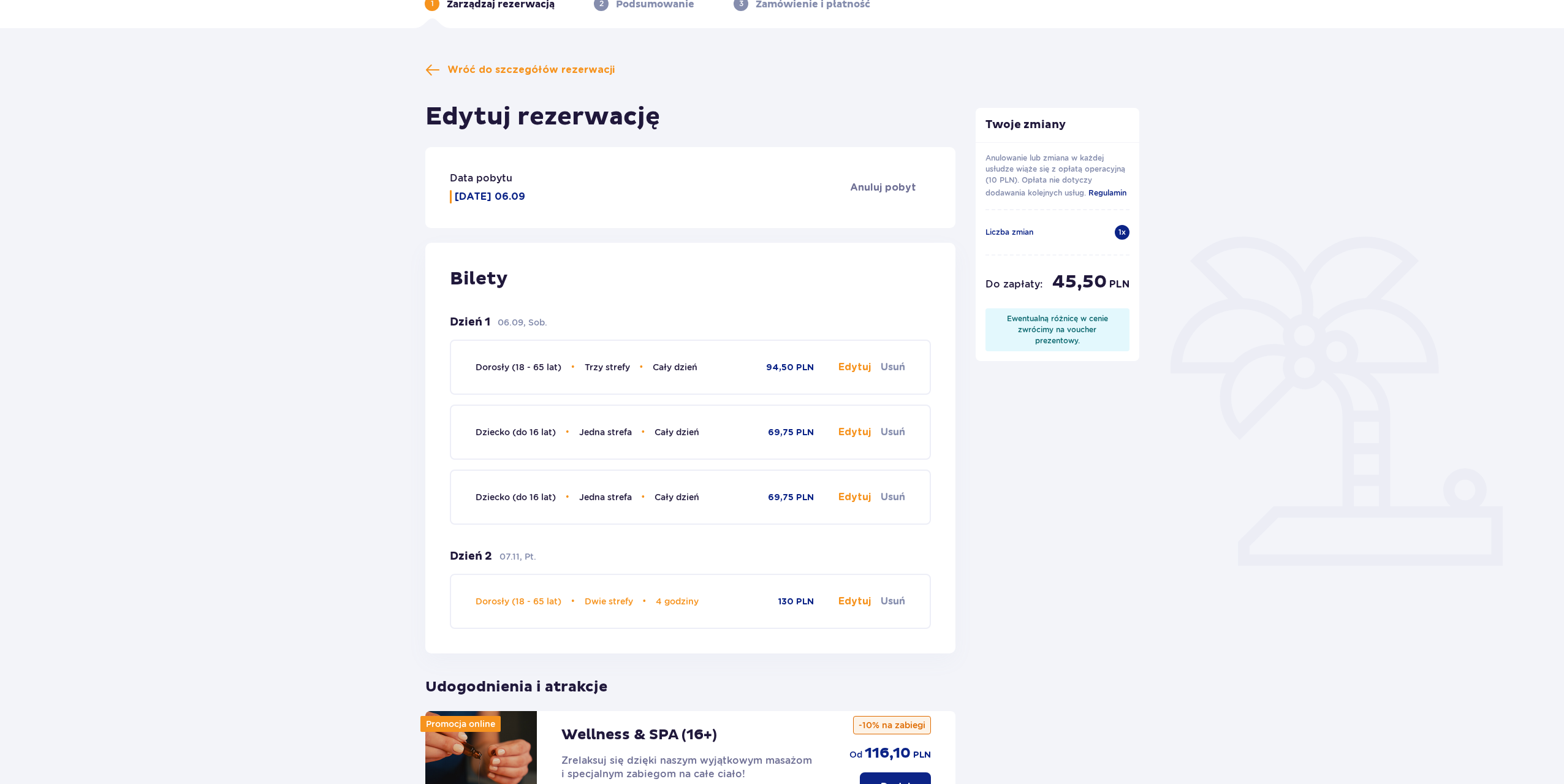
click at [1021, 618] on div "Twoje zmiany Anulowanie lub zmiana w każdej usłudze wiąże się z opłatą operacyj…" at bounding box center [1058, 590] width 184 height 1056
